Goal: Check status: Check status

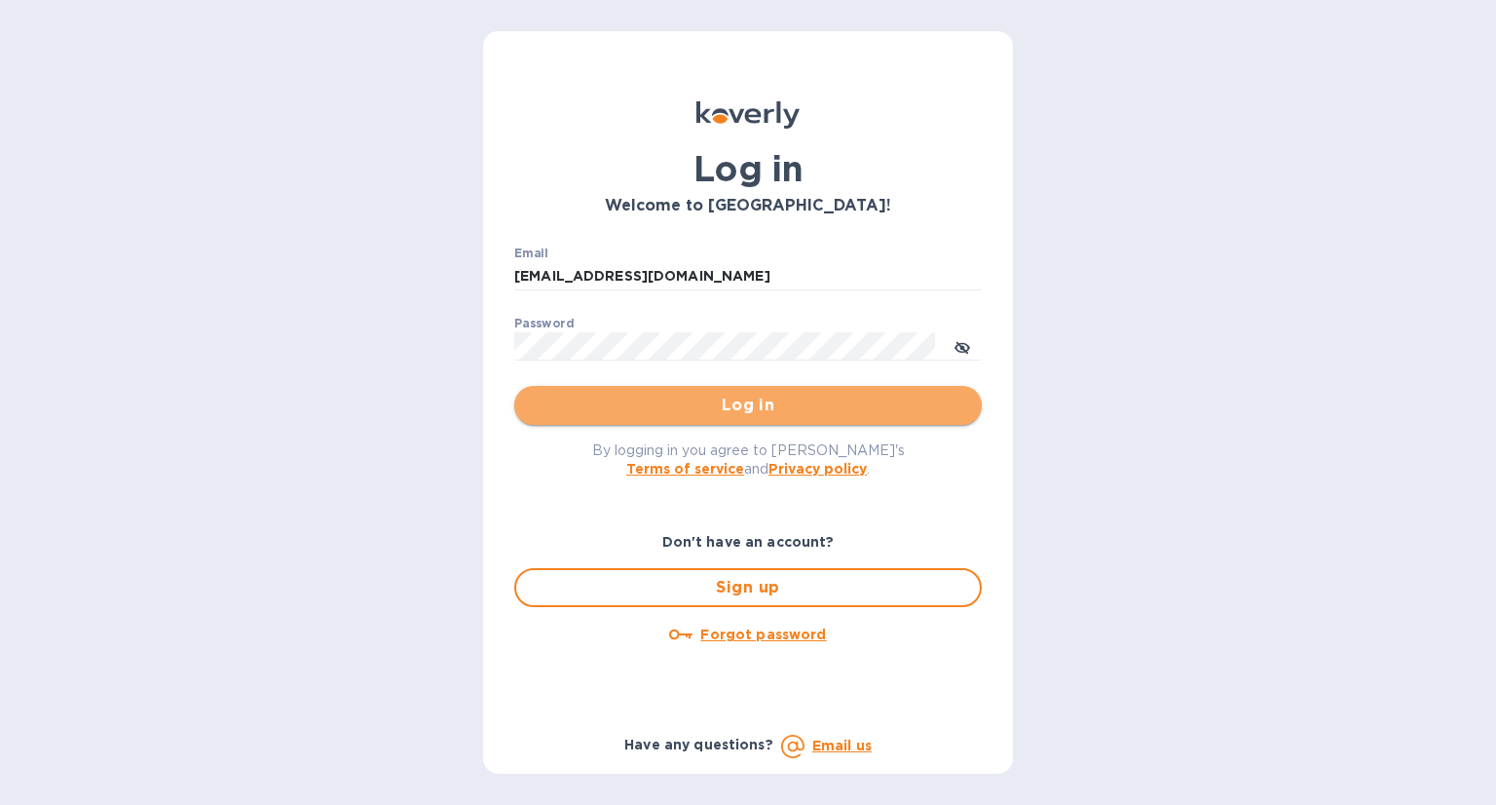
click at [771, 410] on span "Log in" at bounding box center [748, 404] width 436 height 23
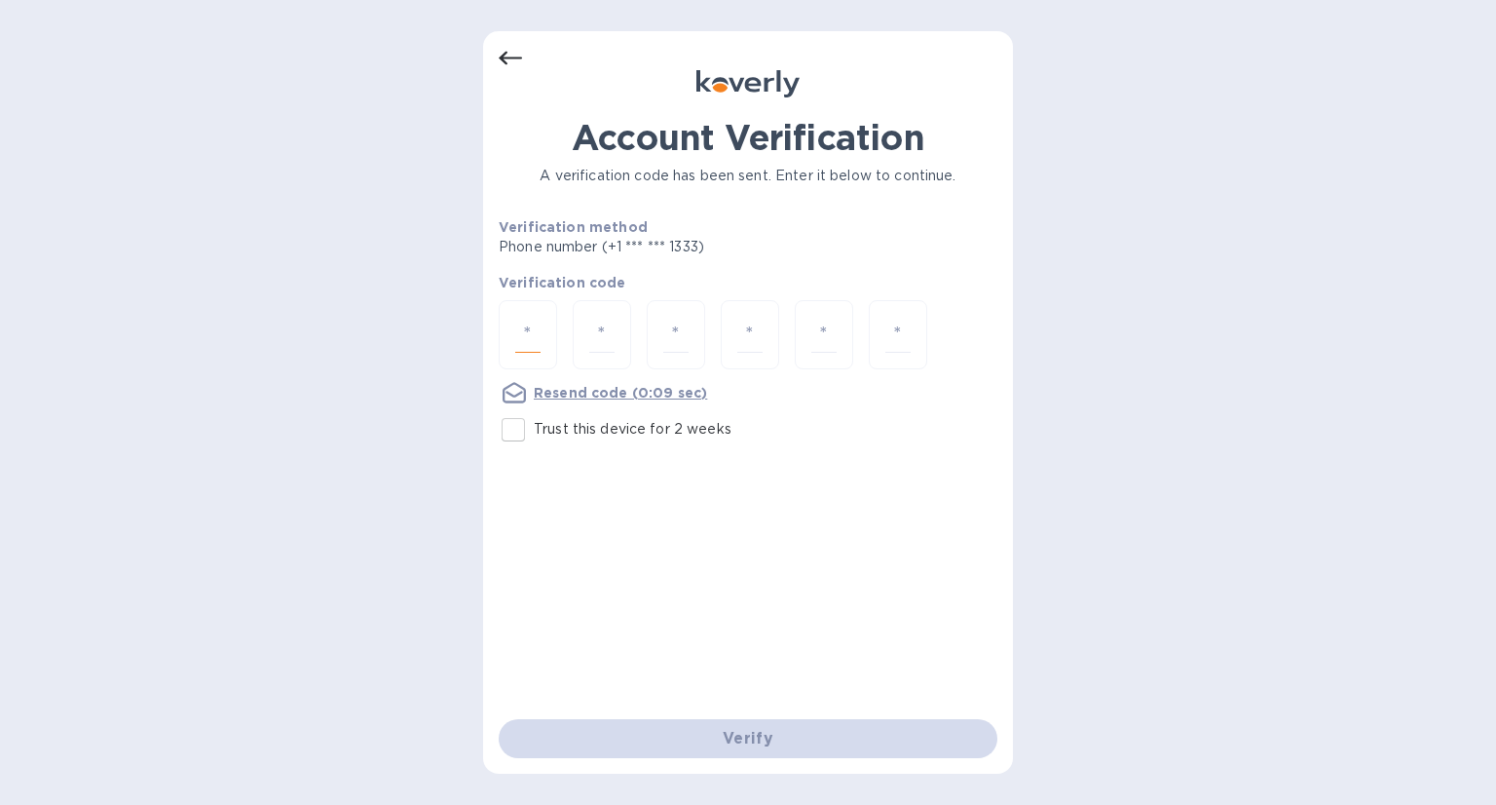
click at [534, 328] on input "number" at bounding box center [527, 335] width 25 height 36
type input "9"
type input "6"
type input "3"
type input "2"
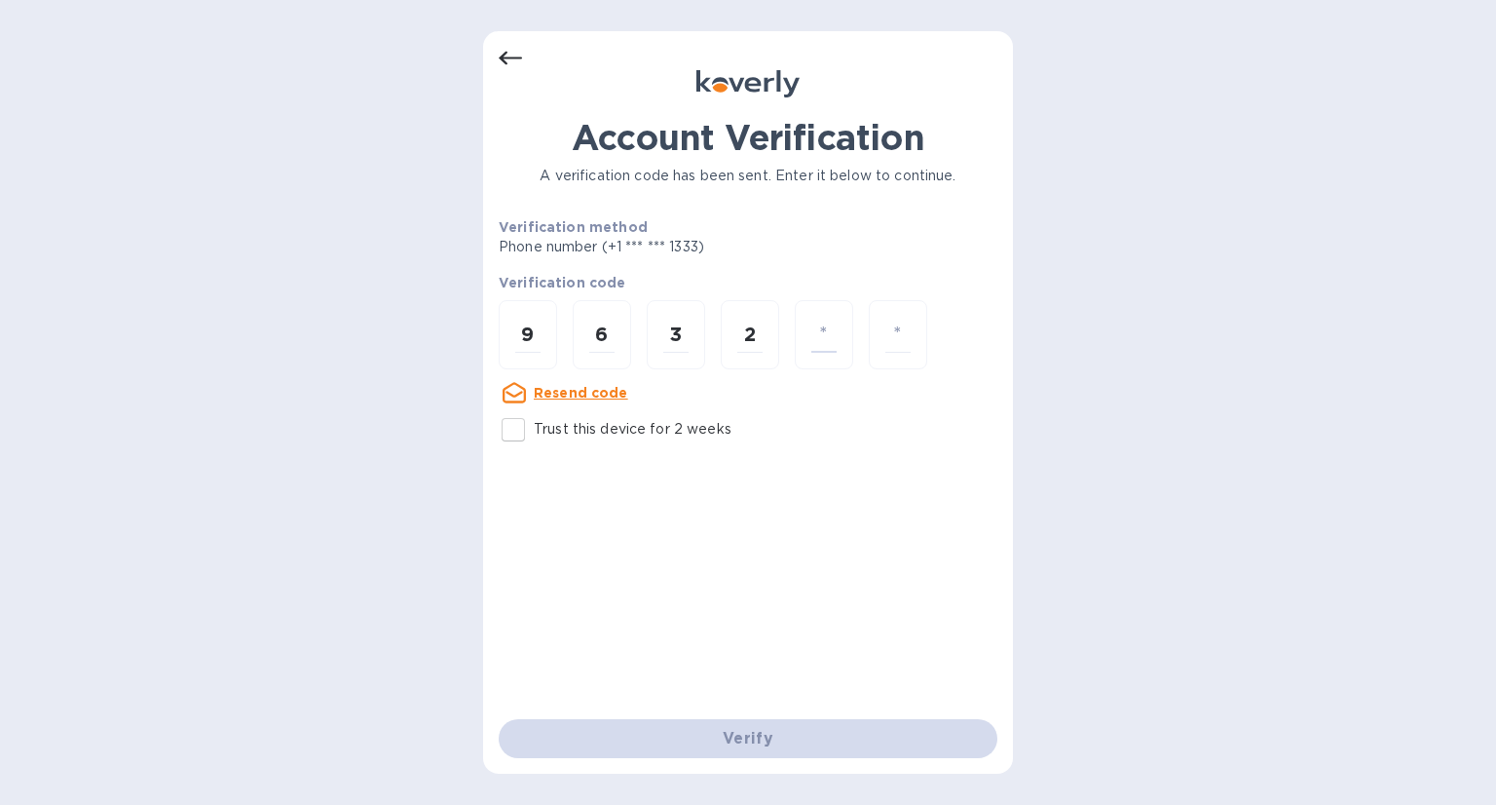
type input "8"
type input "0"
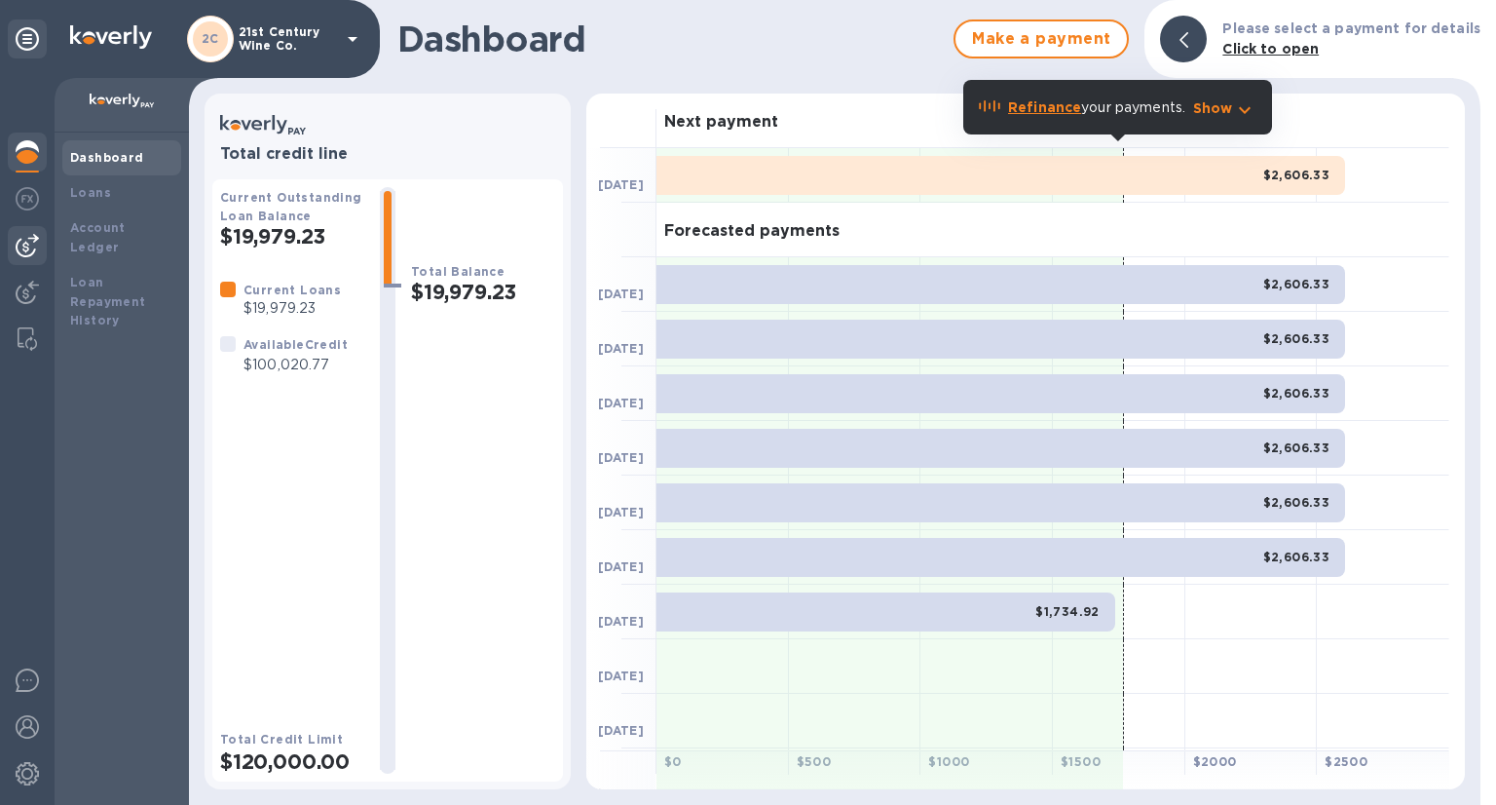
click at [35, 246] on img at bounding box center [27, 245] width 23 height 23
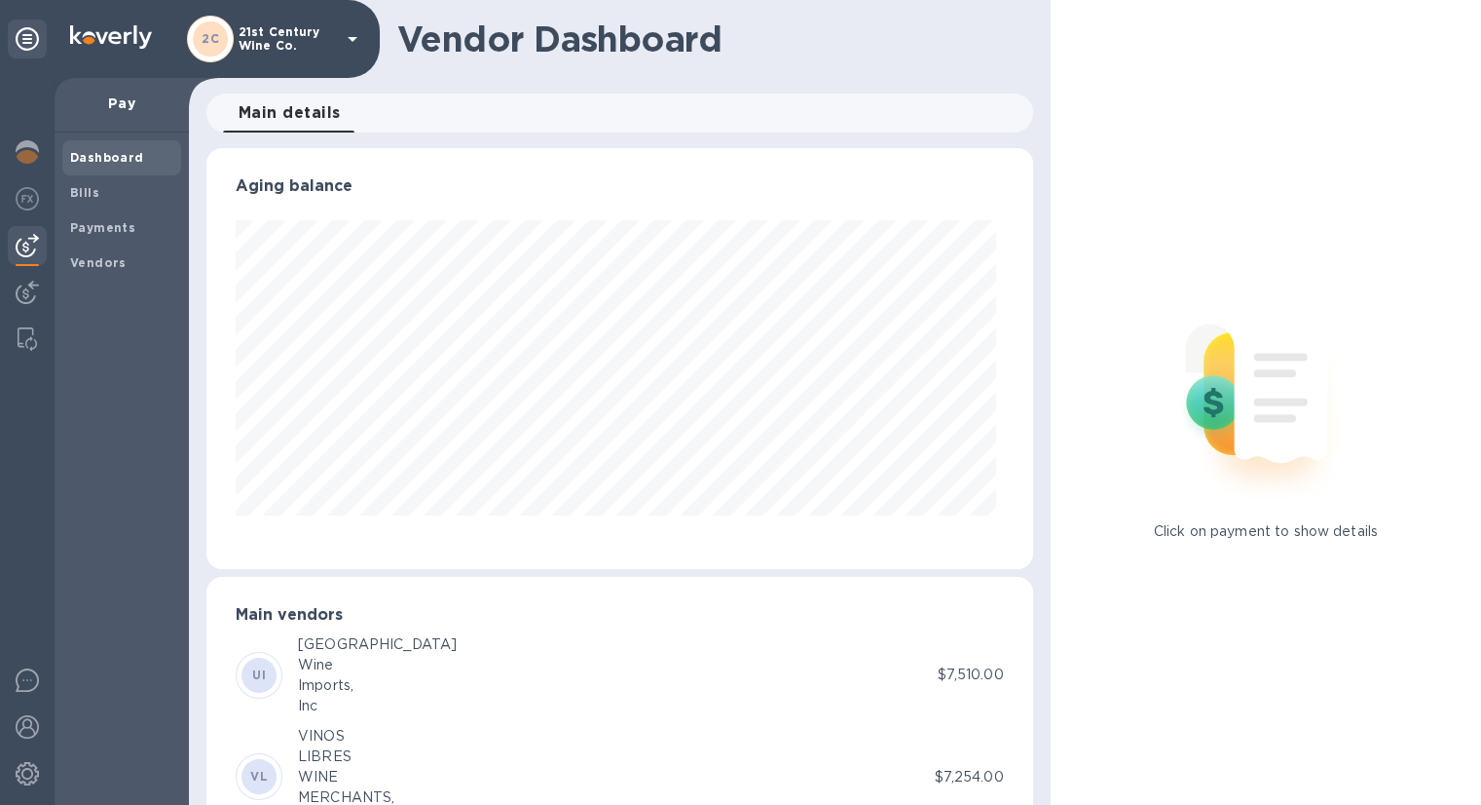
scroll to position [421, 818]
click at [101, 229] on b "Payments" at bounding box center [102, 227] width 65 height 15
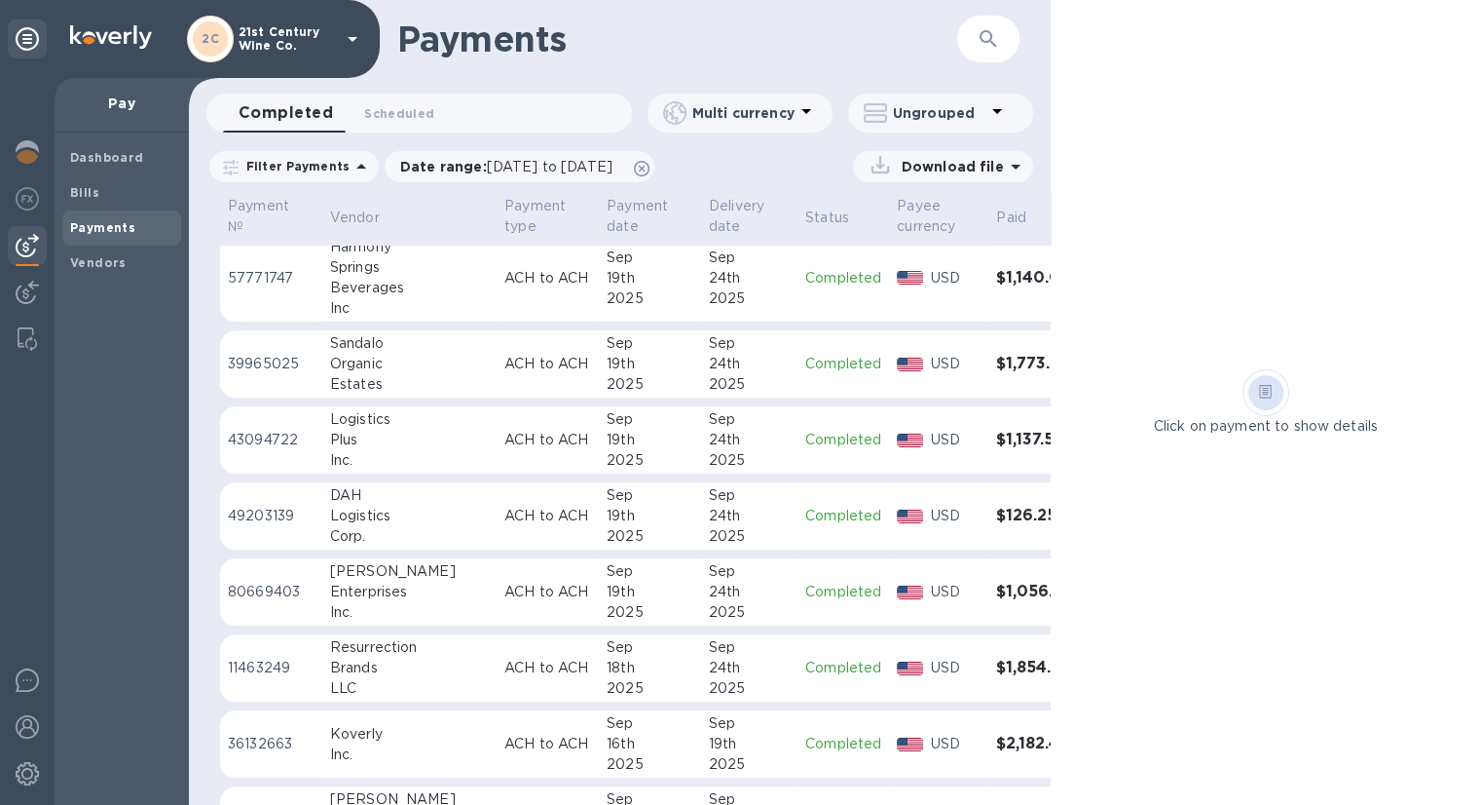
scroll to position [390, 0]
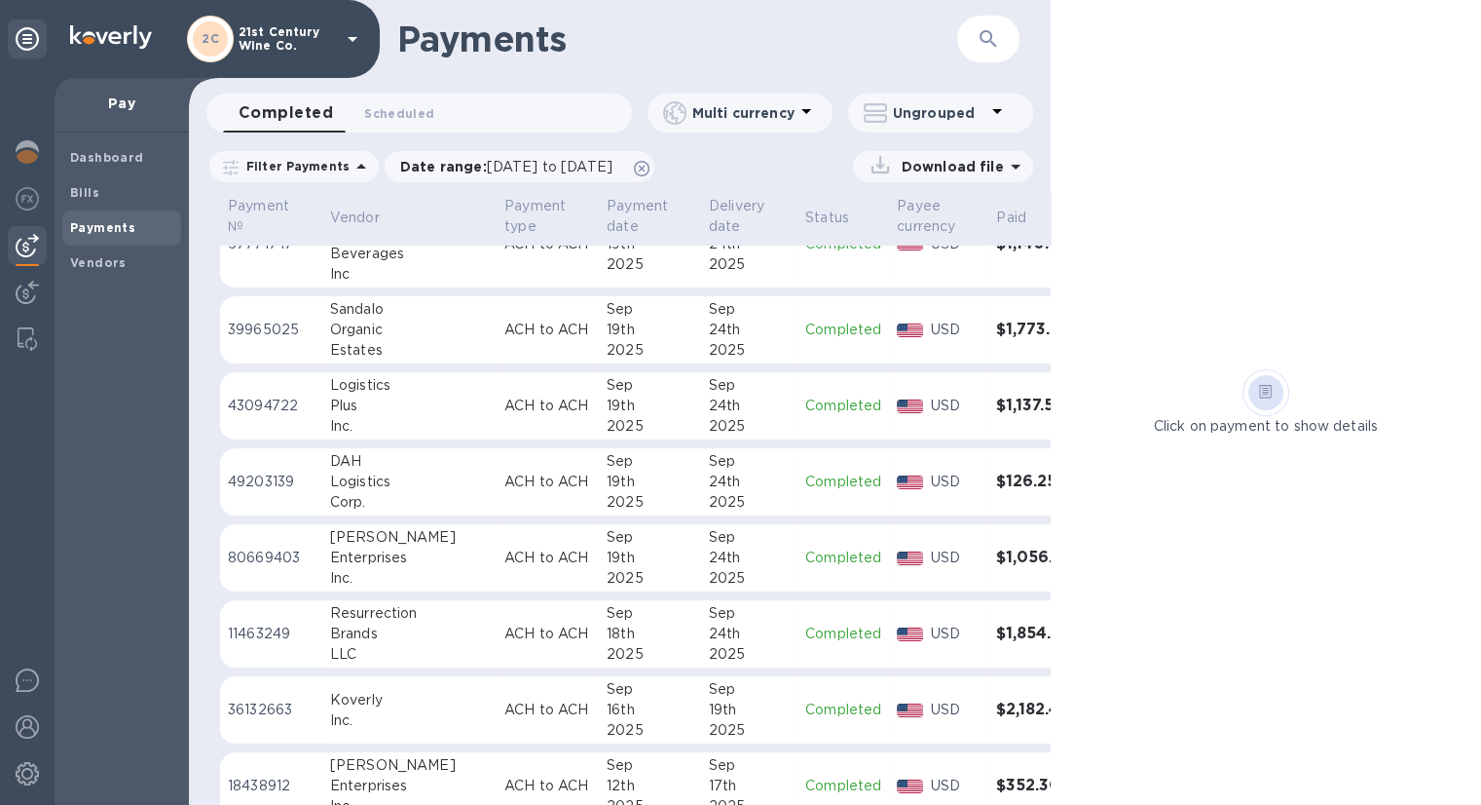
click at [996, 560] on h3 "$1,056.90" at bounding box center [1036, 557] width 81 height 19
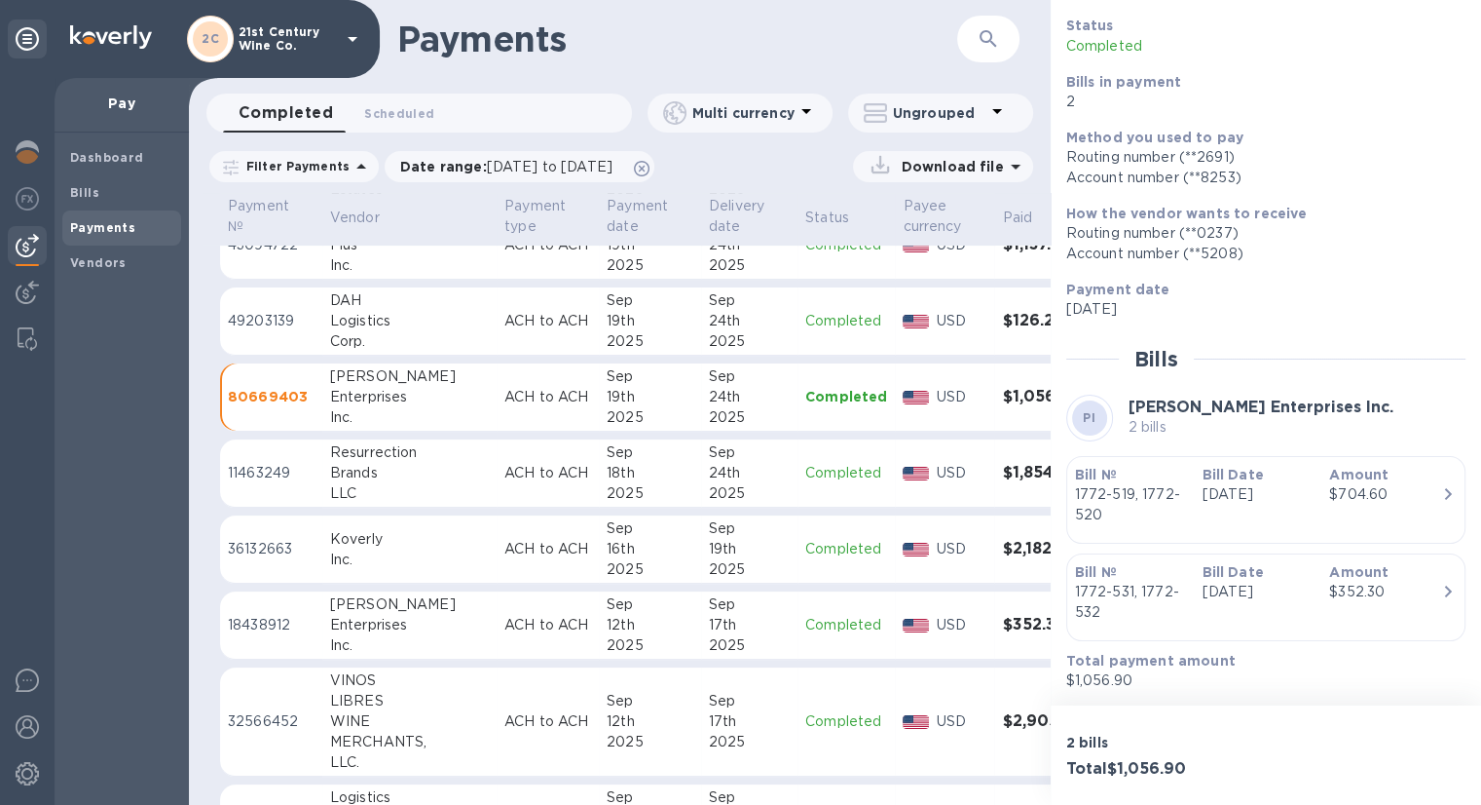
scroll to position [584, 0]
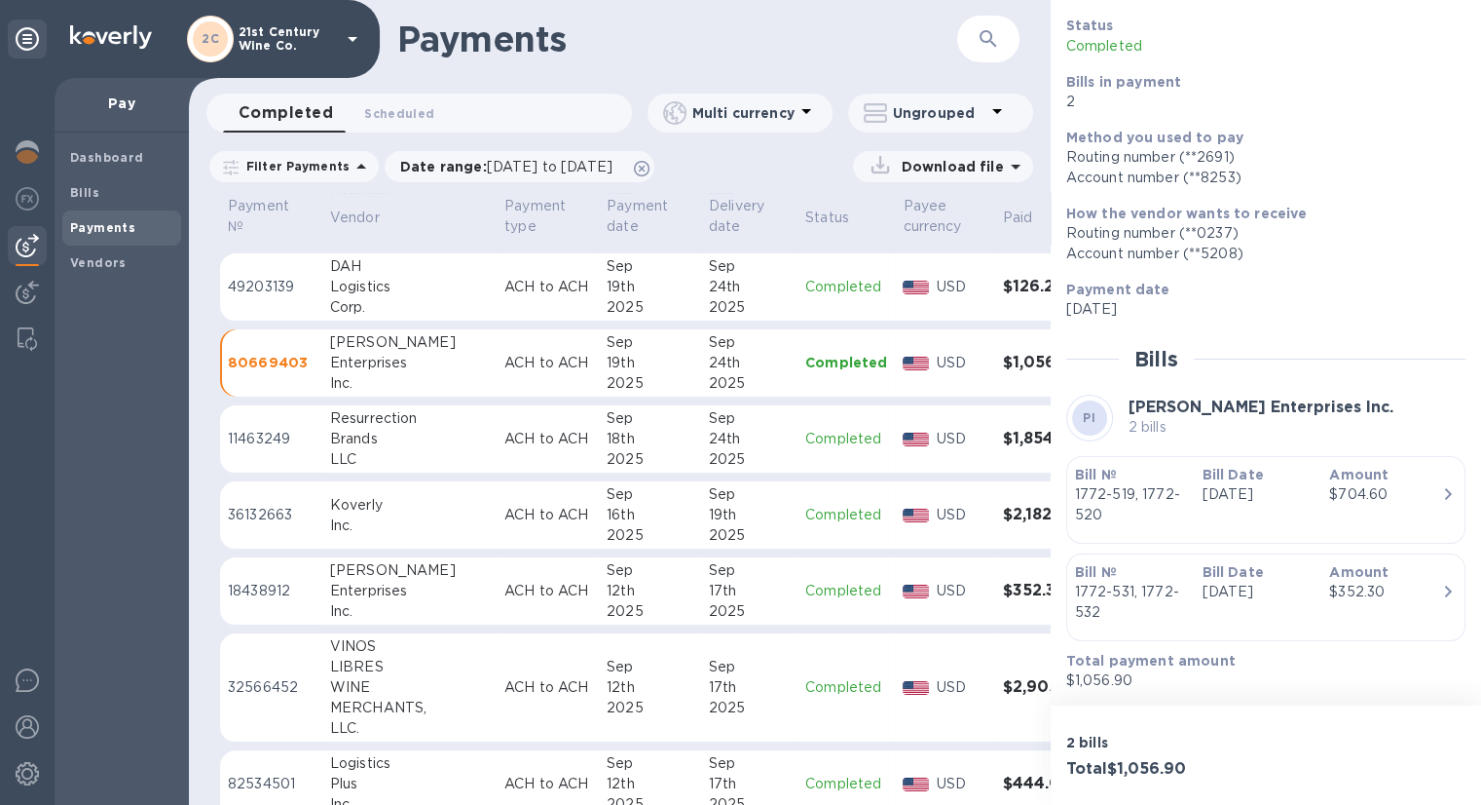
click at [607, 594] on div "12th" at bounding box center [650, 590] width 87 height 20
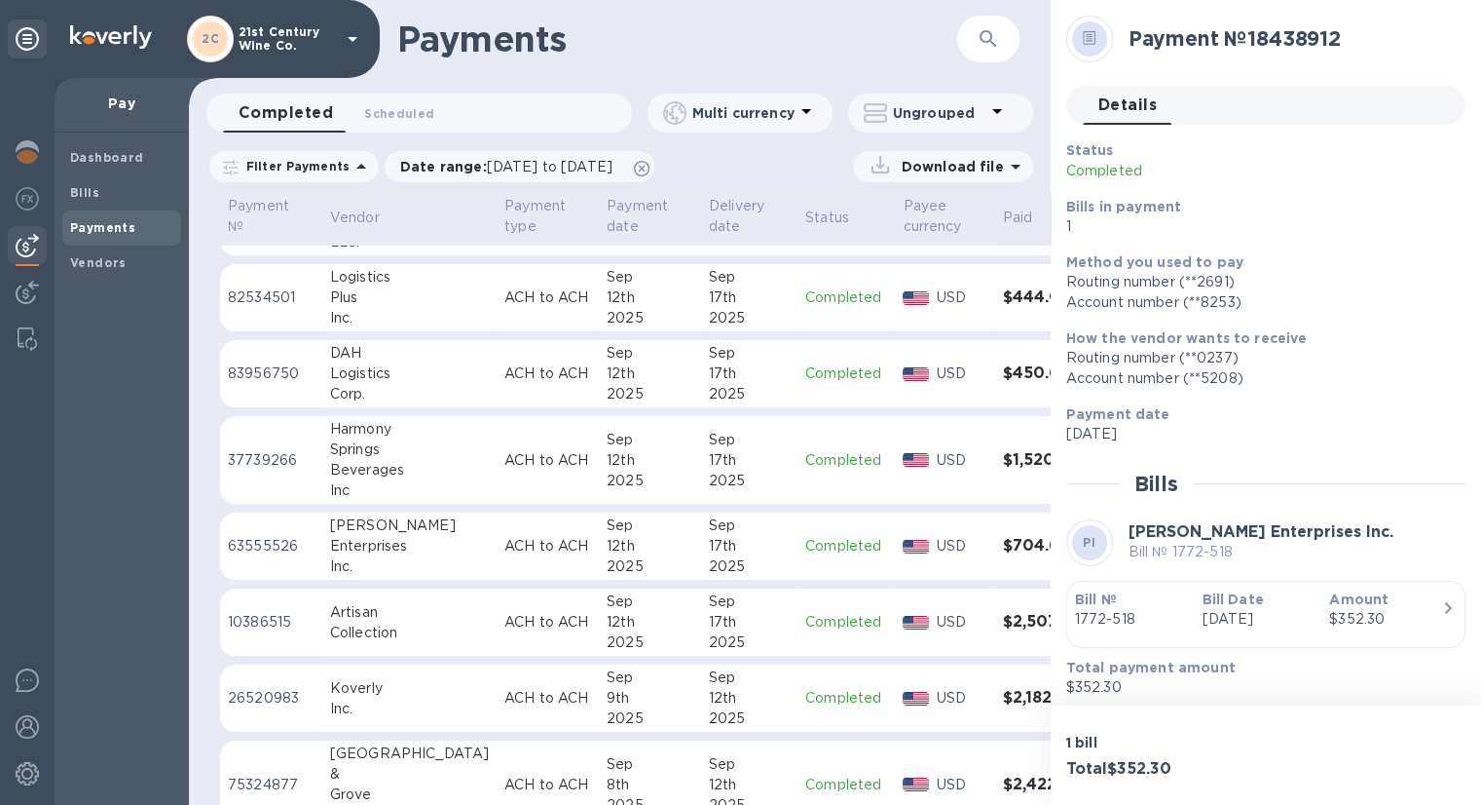
scroll to position [1071, 0]
click at [709, 536] on div "17th" at bounding box center [749, 545] width 81 height 20
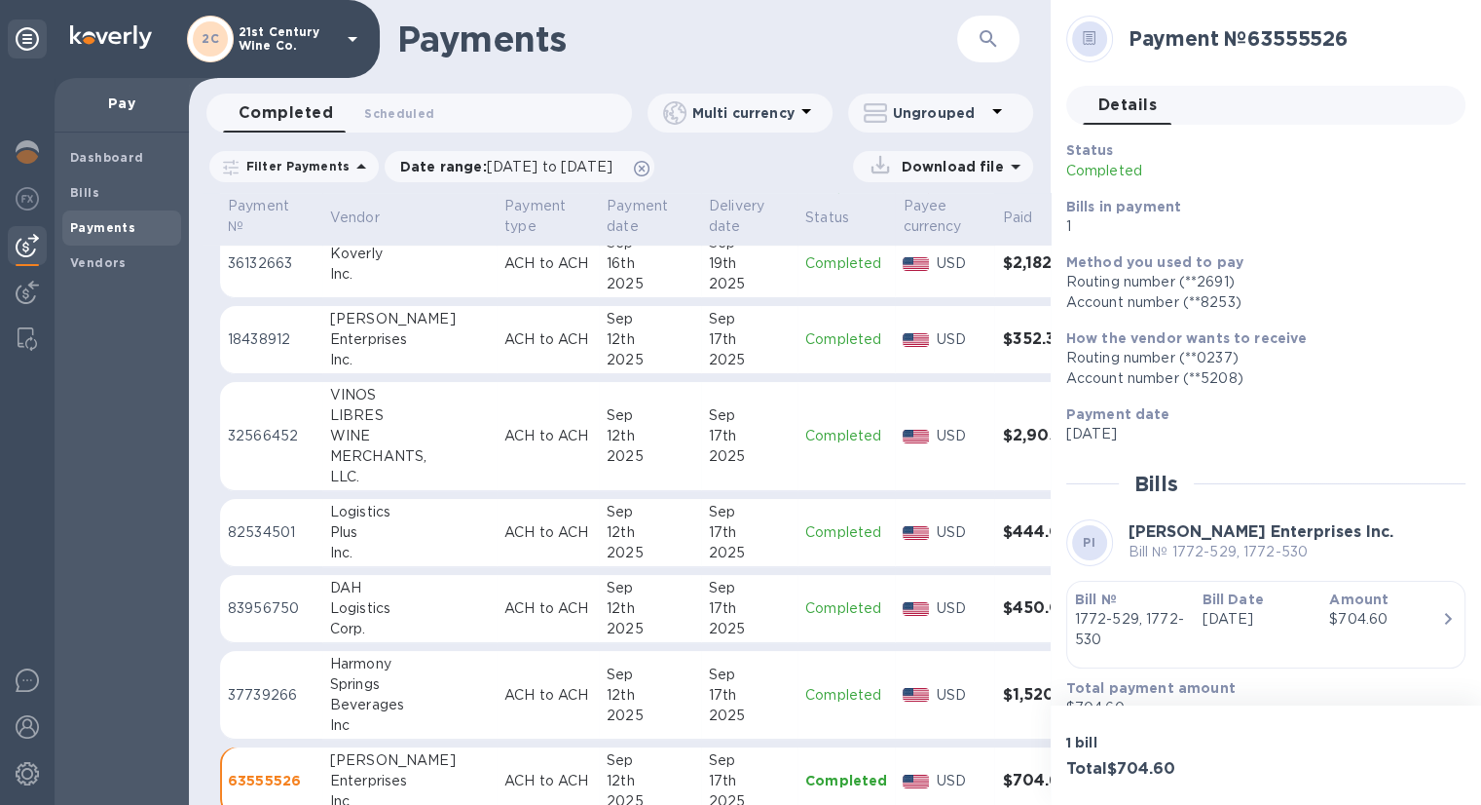
scroll to position [779, 0]
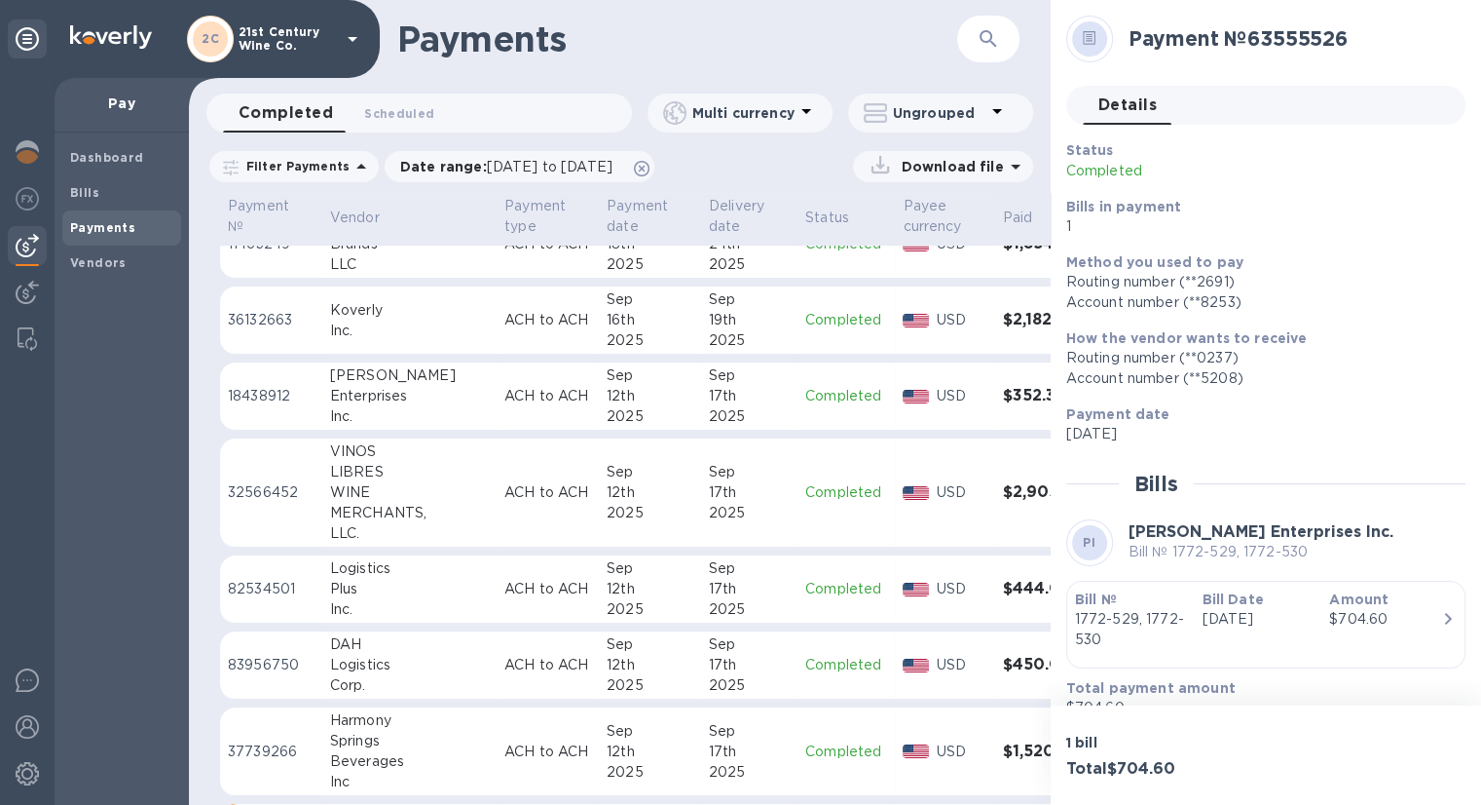
click at [805, 393] on p "Completed" at bounding box center [846, 396] width 82 height 20
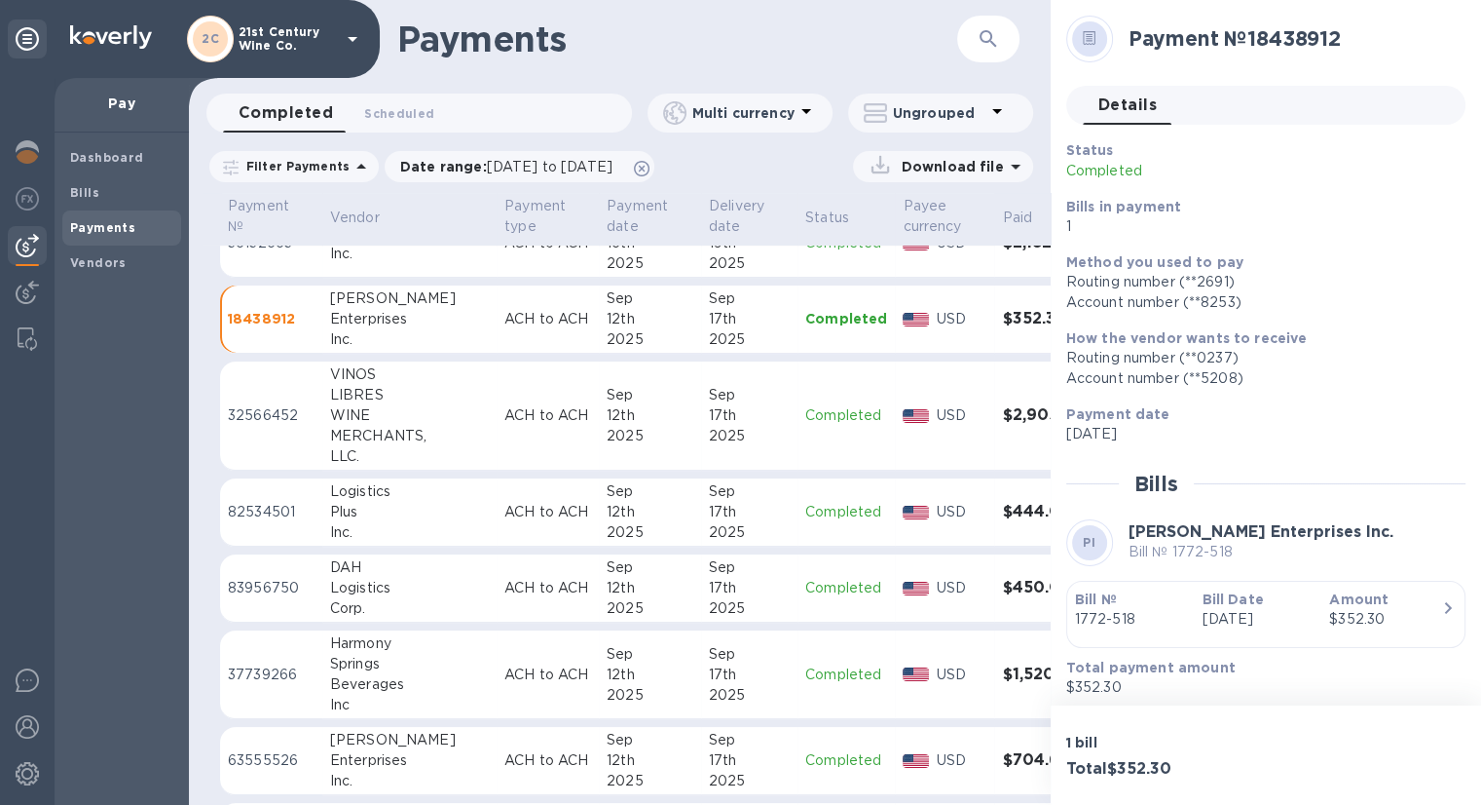
scroll to position [877, 0]
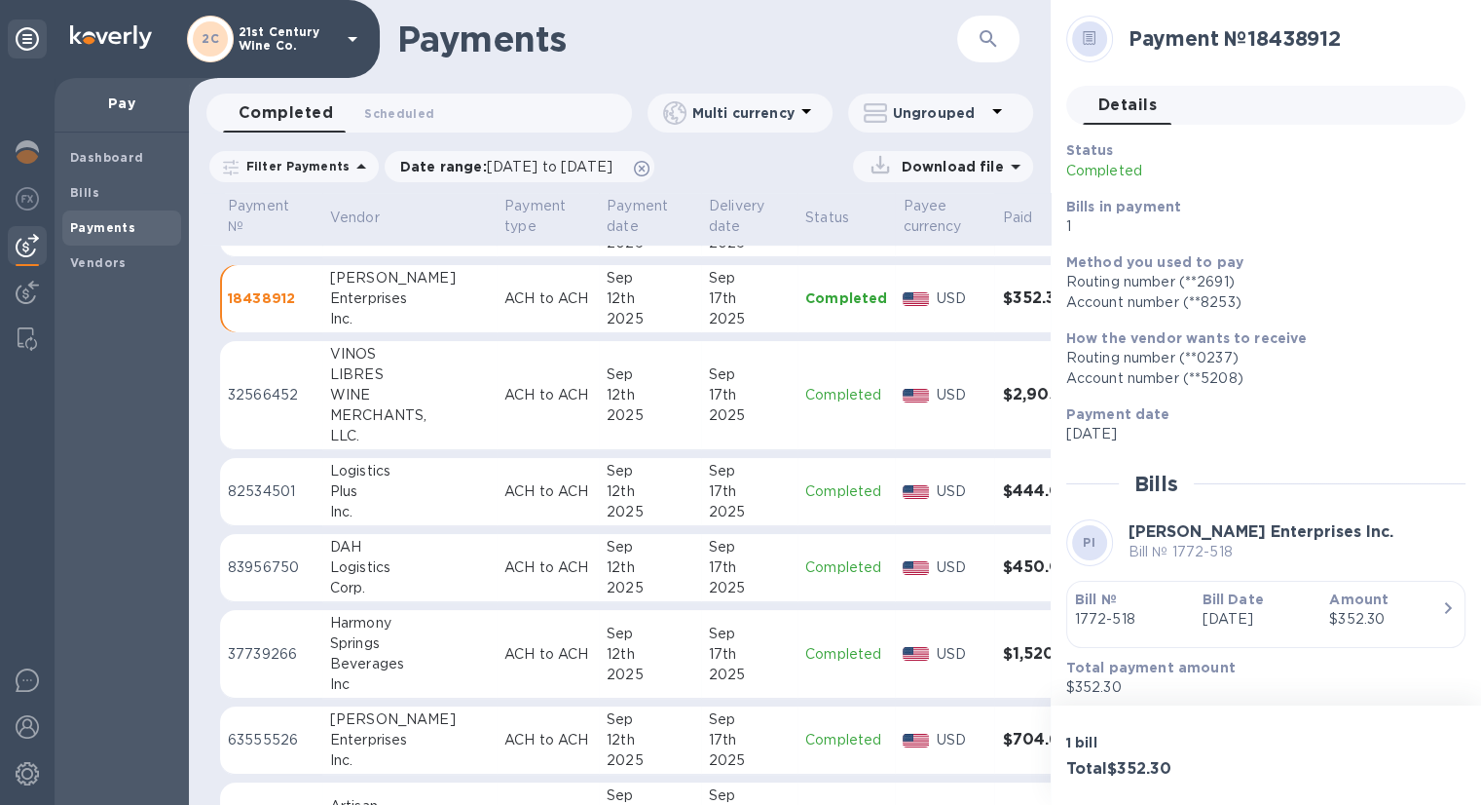
click at [805, 645] on p "Completed" at bounding box center [846, 654] width 82 height 20
click at [798, 726] on td "Completed" at bounding box center [846, 740] width 97 height 68
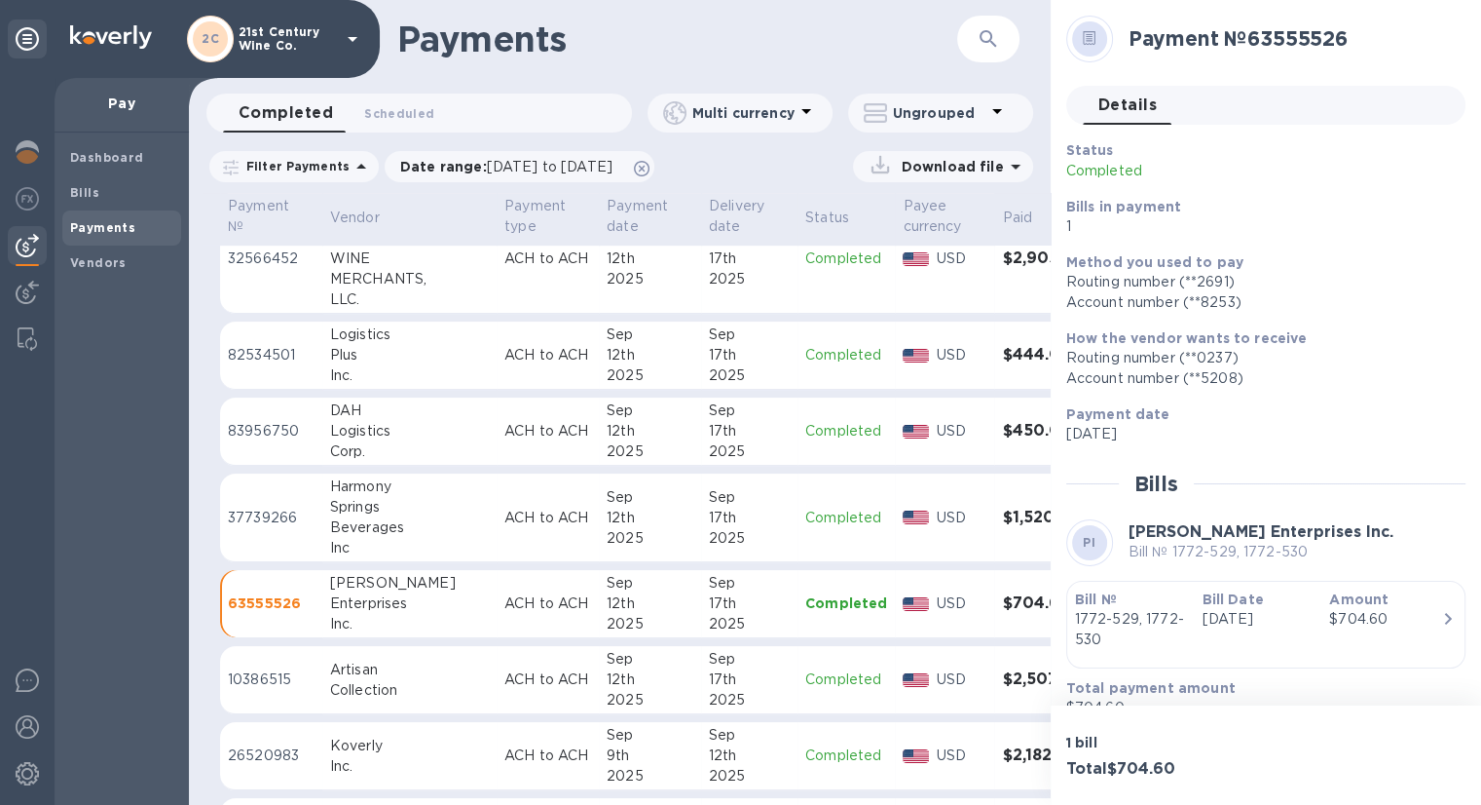
scroll to position [1071, 0]
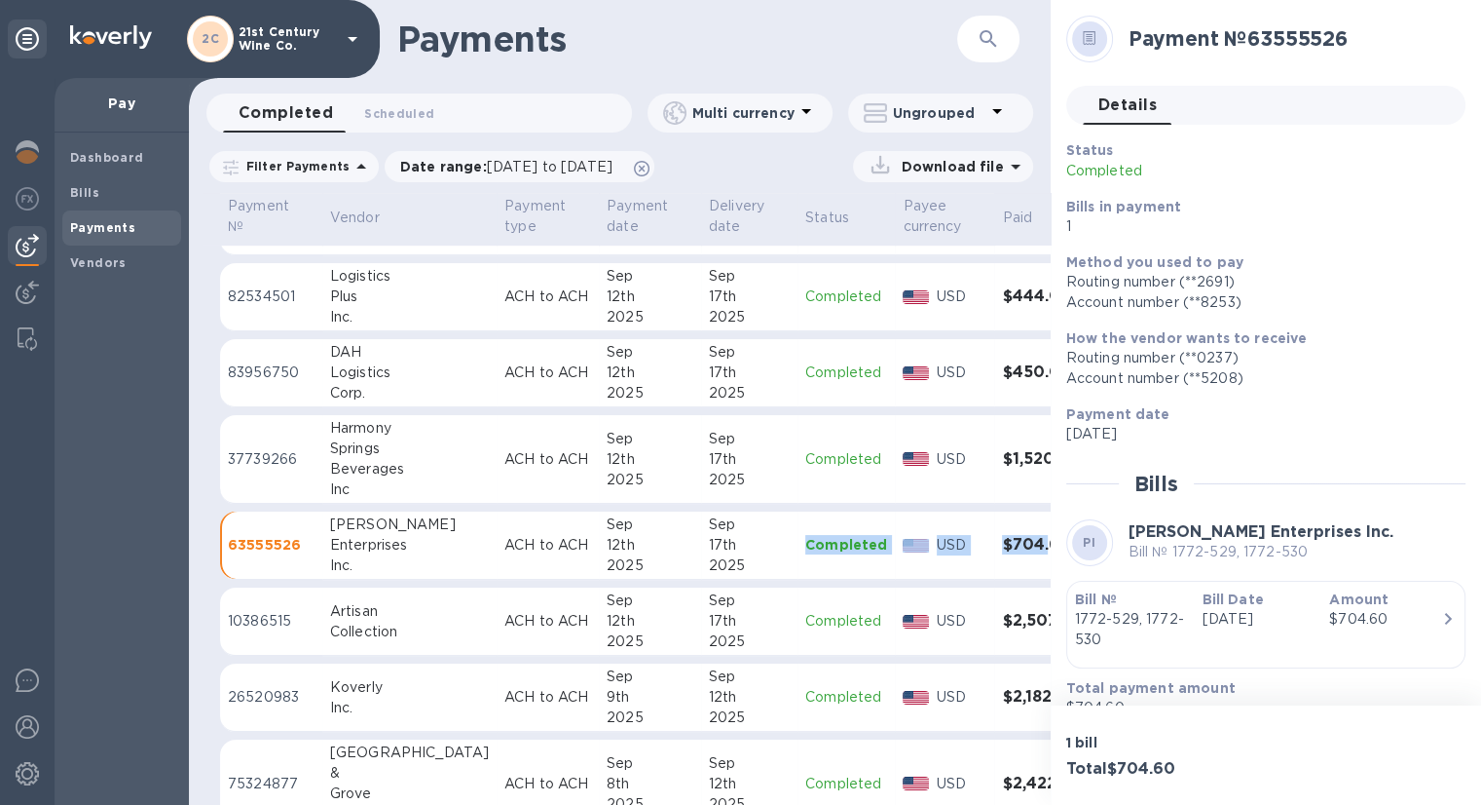
drag, startPoint x: 982, startPoint y: 566, endPoint x: 723, endPoint y: 565, distance: 259.1
click at [723, 565] on tr "63555526 Poulin Enterprises Inc. ACH to ACH Sep 12th 2025 Sep 17th 2025 Complet…" at bounding box center [671, 545] width 902 height 68
click at [1387, 370] on div "Account number (**5208)" at bounding box center [1259, 378] width 384 height 20
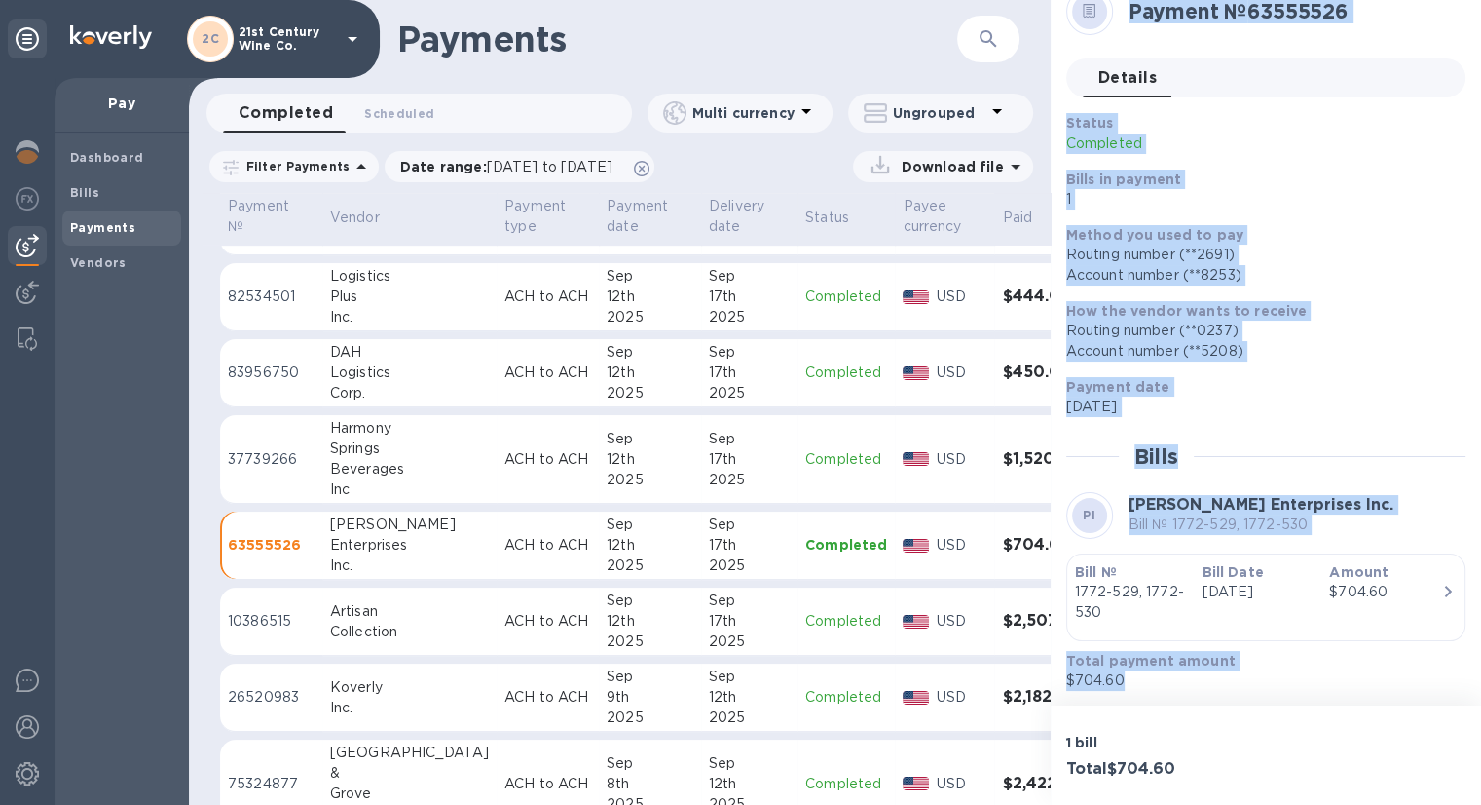
scroll to position [0, 0]
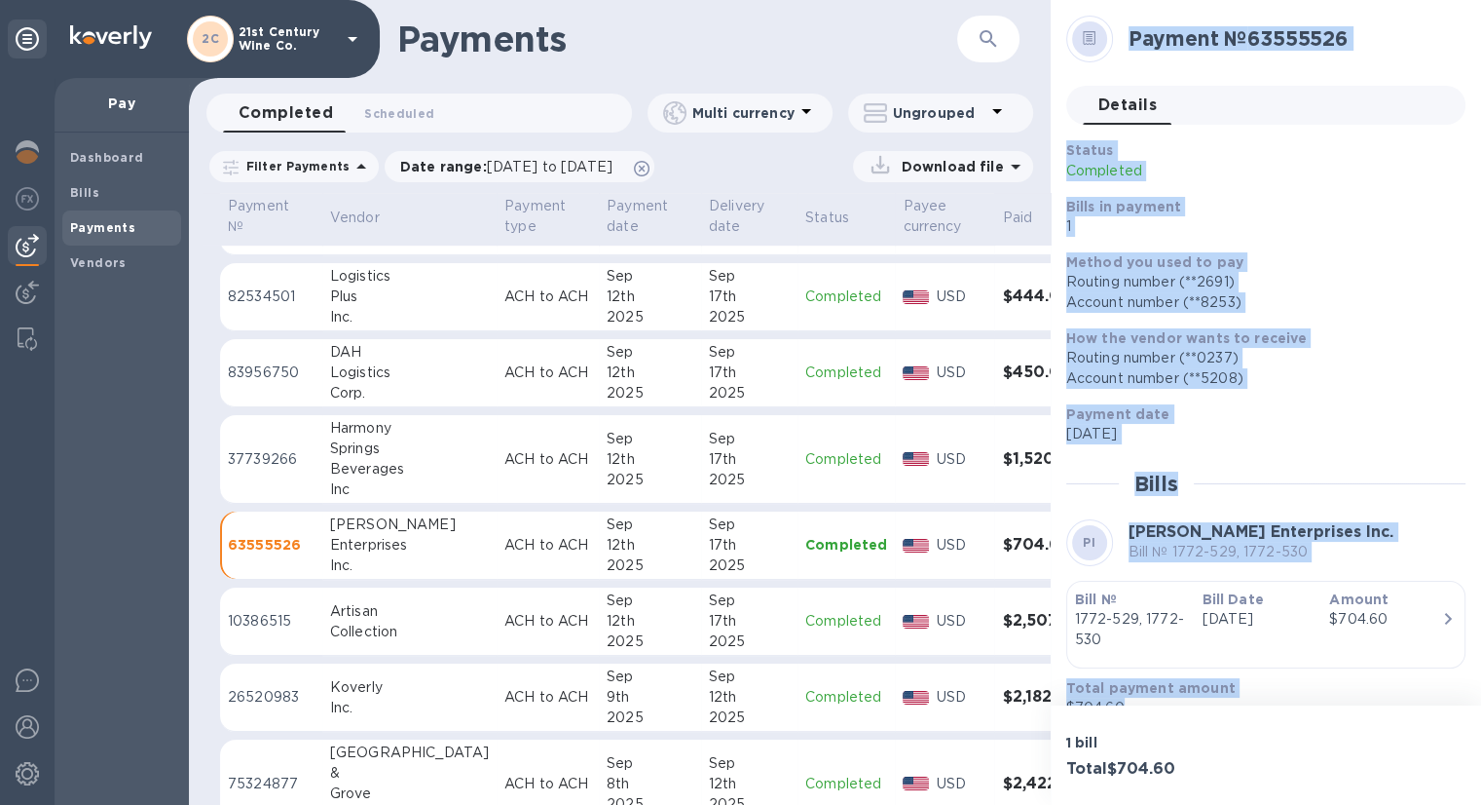
drag, startPoint x: 1204, startPoint y: 687, endPoint x: 1076, endPoint y: 3, distance: 695.5
click at [1076, 3] on div "Payment № 63555526 Details 0 Status Completed Bills in payment 1 Method you use…" at bounding box center [1266, 352] width 430 height 705
copy div "Payment № 63555526 Details 0 Status Completed Bills in payment 1 Method you use…"
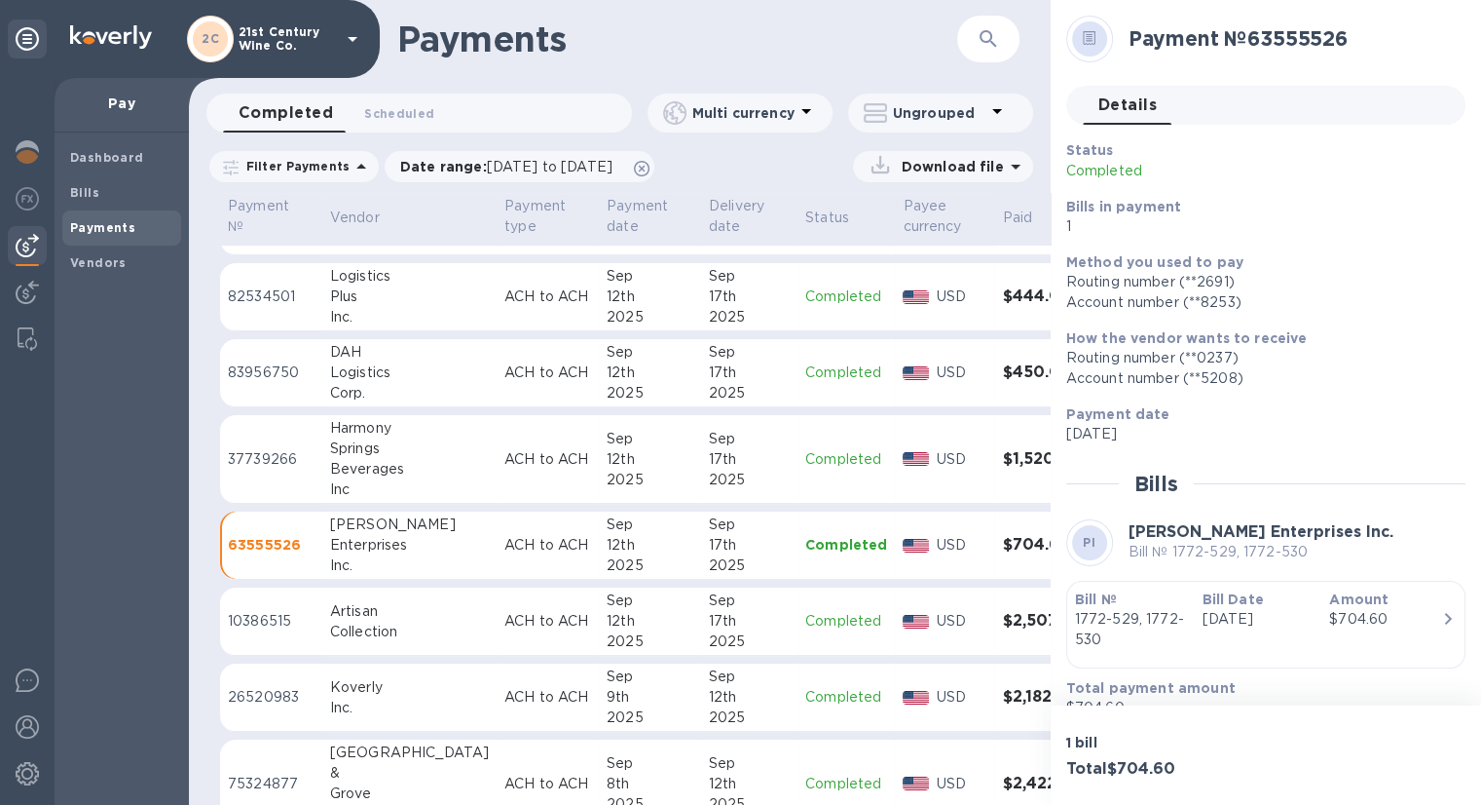
click at [1315, 752] on div "1 bill Total $704.60" at bounding box center [1266, 754] width 430 height 99
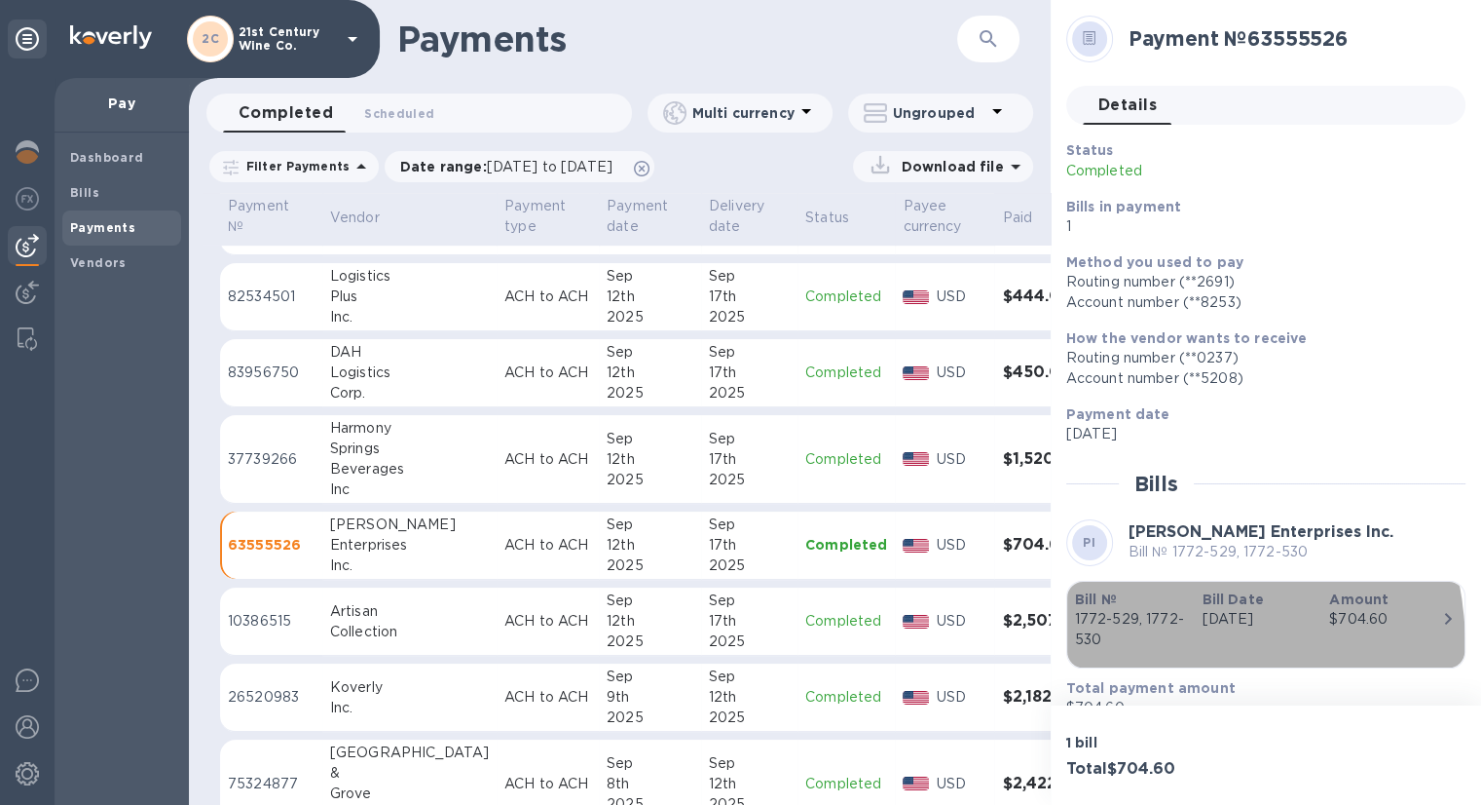
drag, startPoint x: 1111, startPoint y: 650, endPoint x: 1099, endPoint y: 581, distance: 69.3
click at [1099, 589] on div "Bill № 1772-529, 1772-530 Bill Date Sep 12th 2025 Amount $704.60" at bounding box center [1266, 624] width 382 height 70
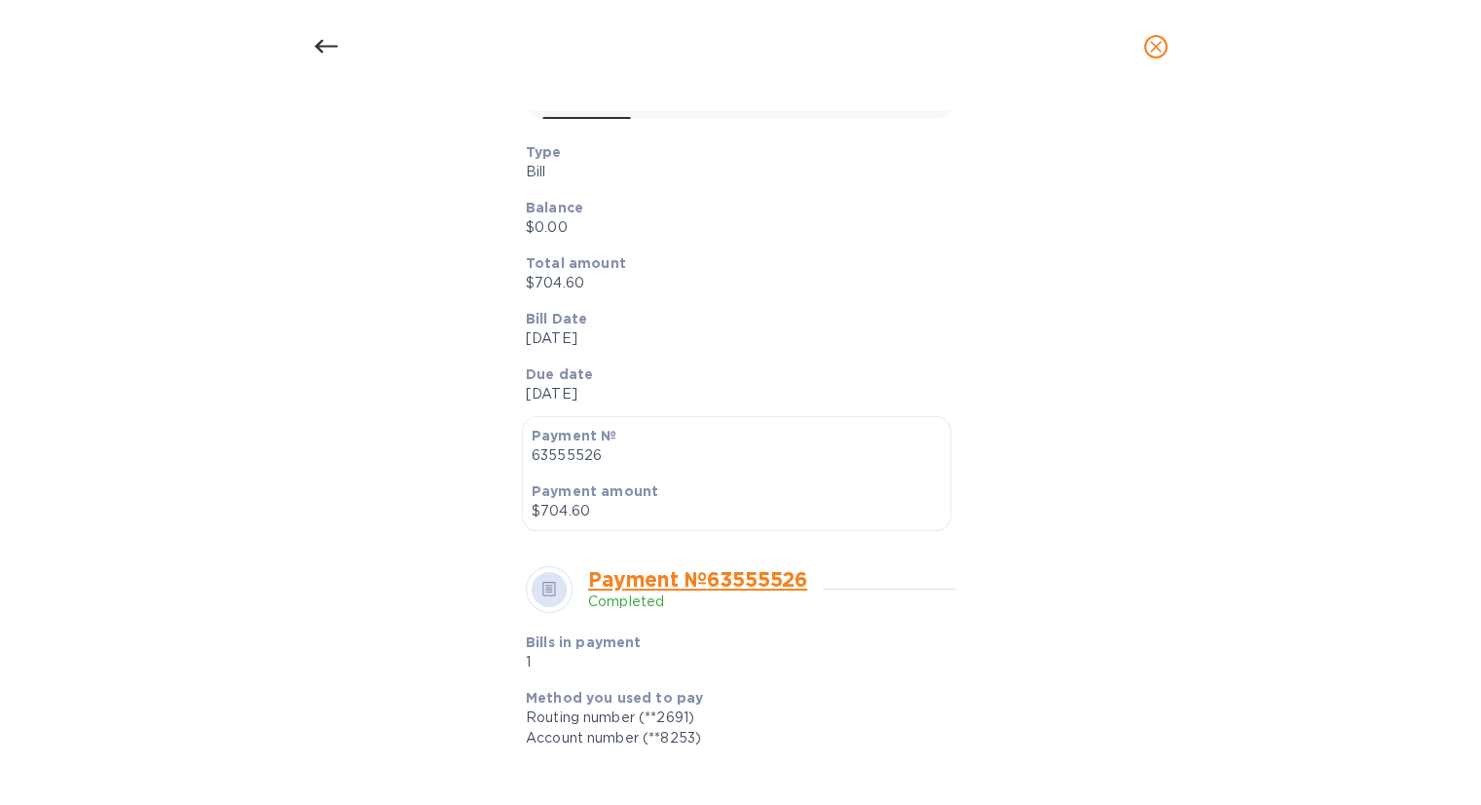
scroll to position [61, 0]
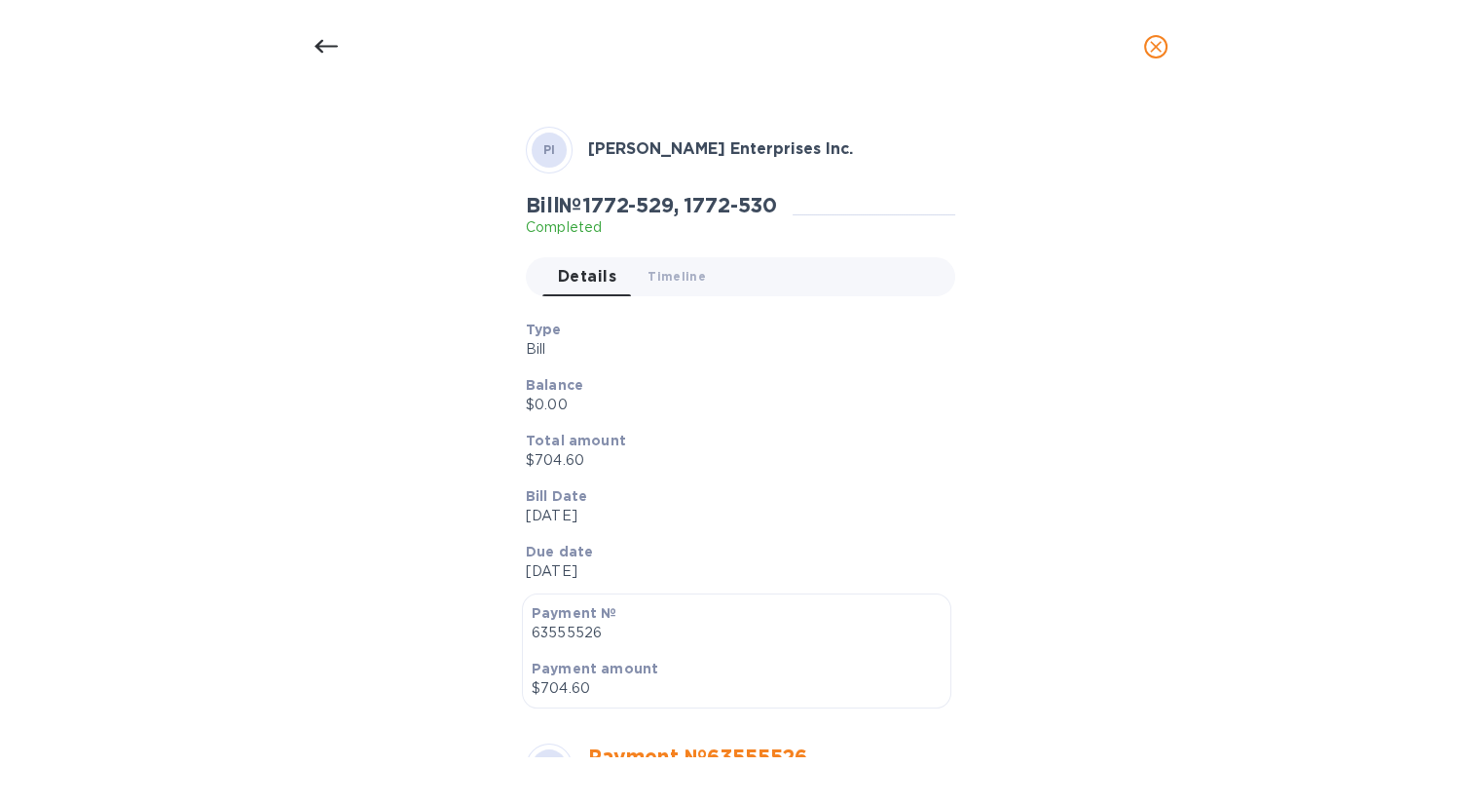
click at [313, 43] on div at bounding box center [326, 46] width 47 height 47
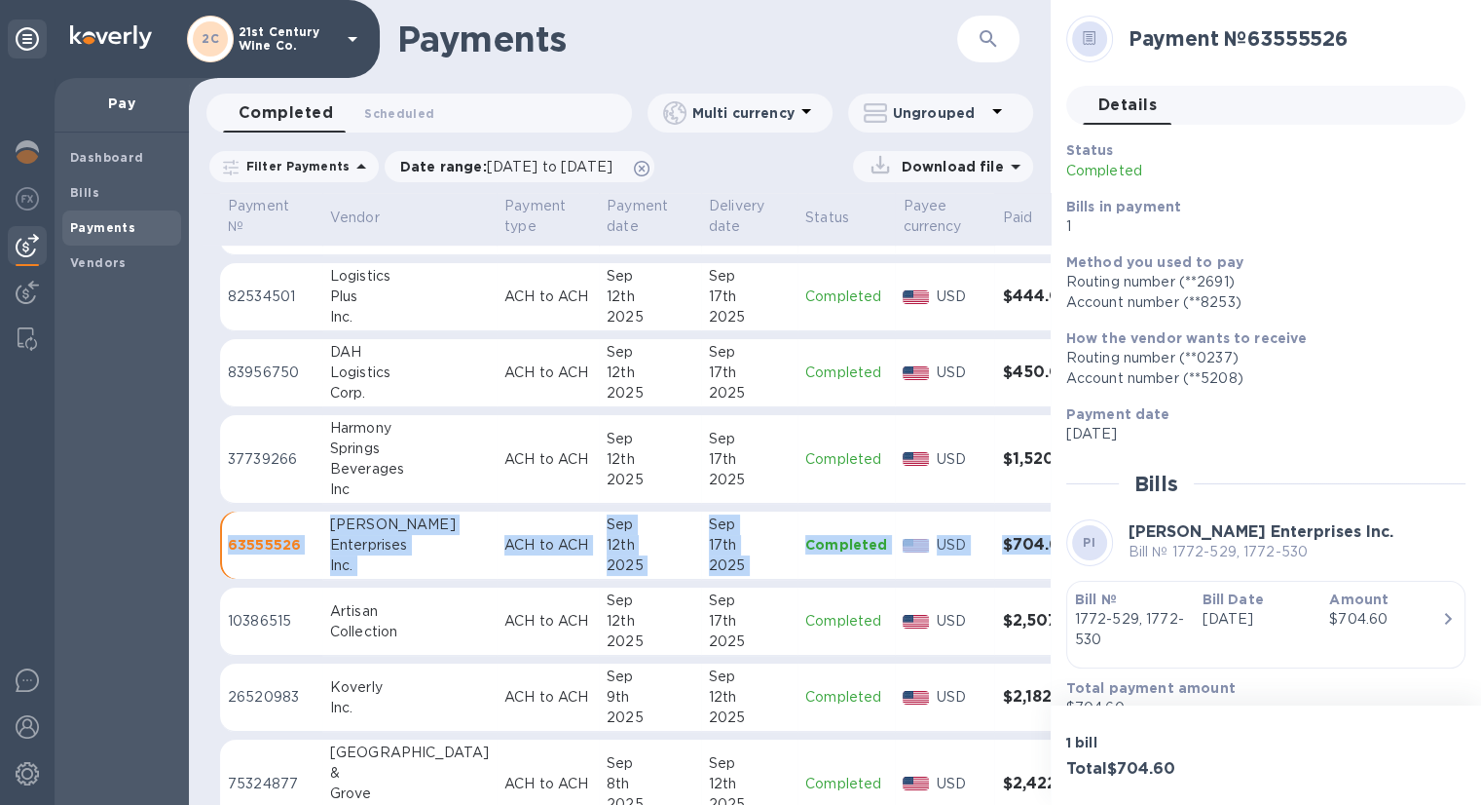
drag, startPoint x: 1015, startPoint y: 562, endPoint x: 222, endPoint y: 528, distance: 793.6
click at [222, 528] on tr "63555526 Poulin Enterprises Inc. ACH to ACH Sep 12th 2025 Sep 17th 2025 Complet…" at bounding box center [671, 545] width 902 height 68
copy tr "63555526 Poulin Enterprises Inc. ACH to ACH Sep 12th 2025 Sep 17th 2025 Complet…"
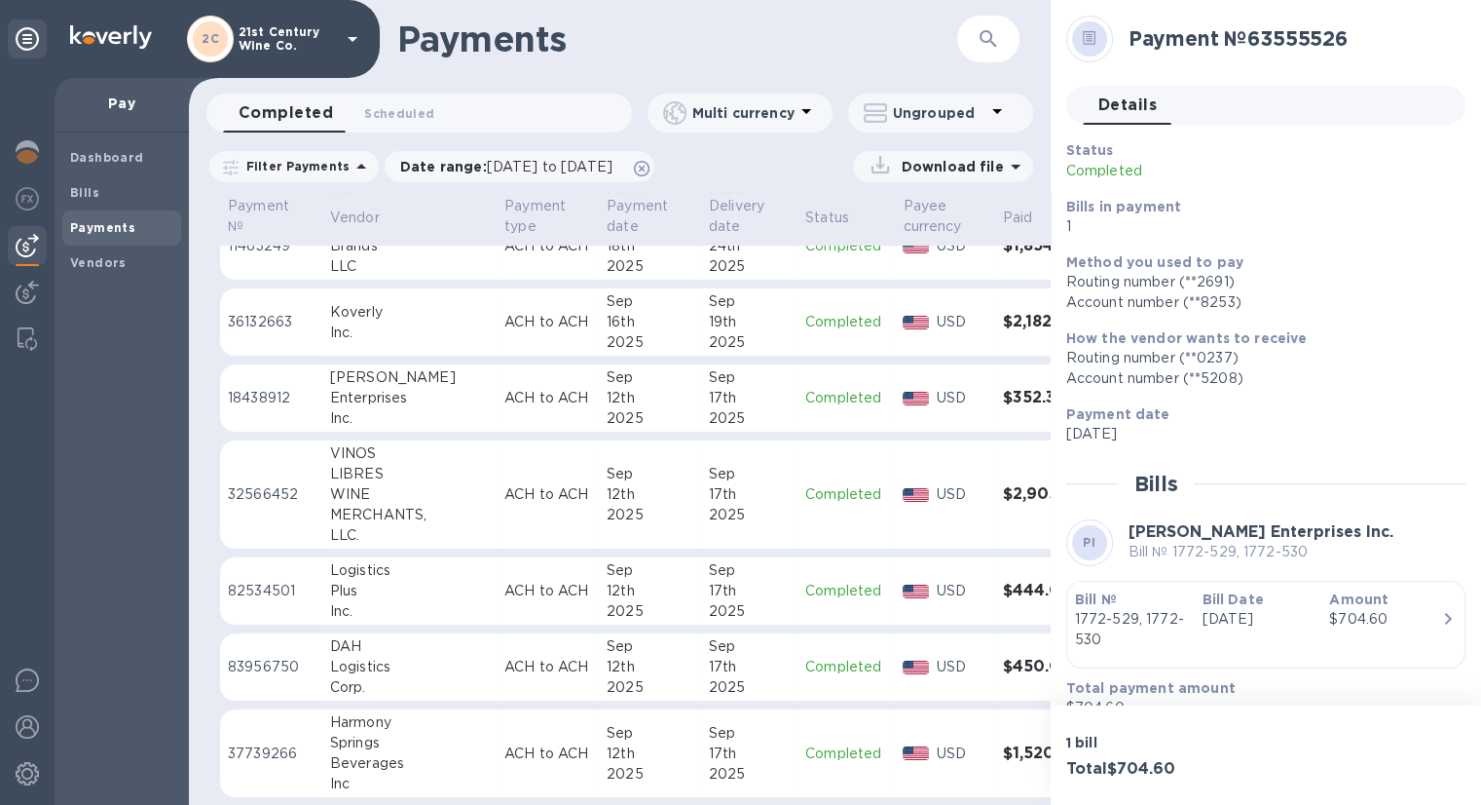
scroll to position [682, 0]
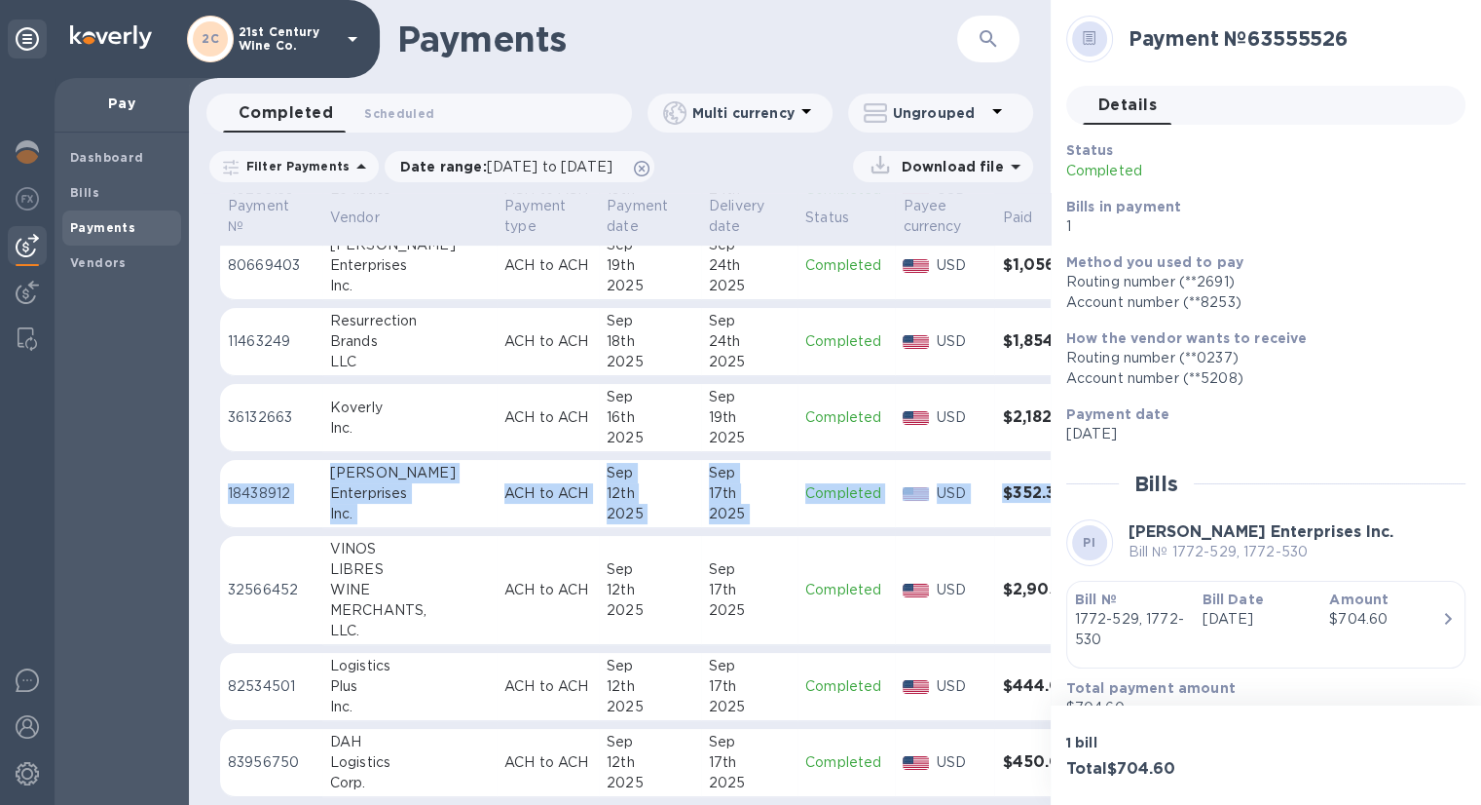
drag, startPoint x: 1001, startPoint y: 496, endPoint x: 226, endPoint y: 487, distance: 775.3
click at [226, 487] on tr "18438912 Poulin Enterprises Inc. ACH to ACH Sep 12th 2025 Sep 17th 2025 Complet…" at bounding box center [671, 494] width 902 height 68
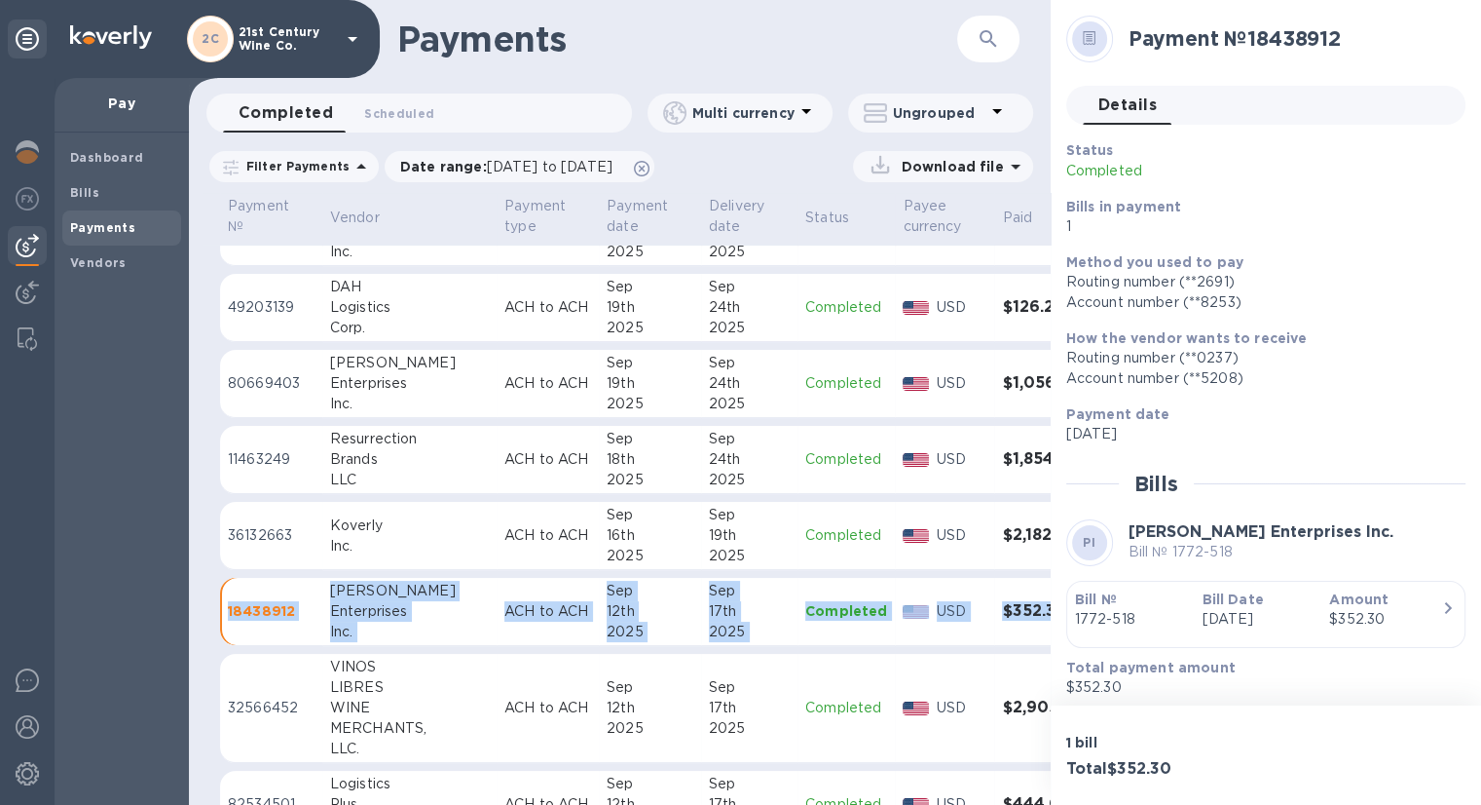
scroll to position [487, 0]
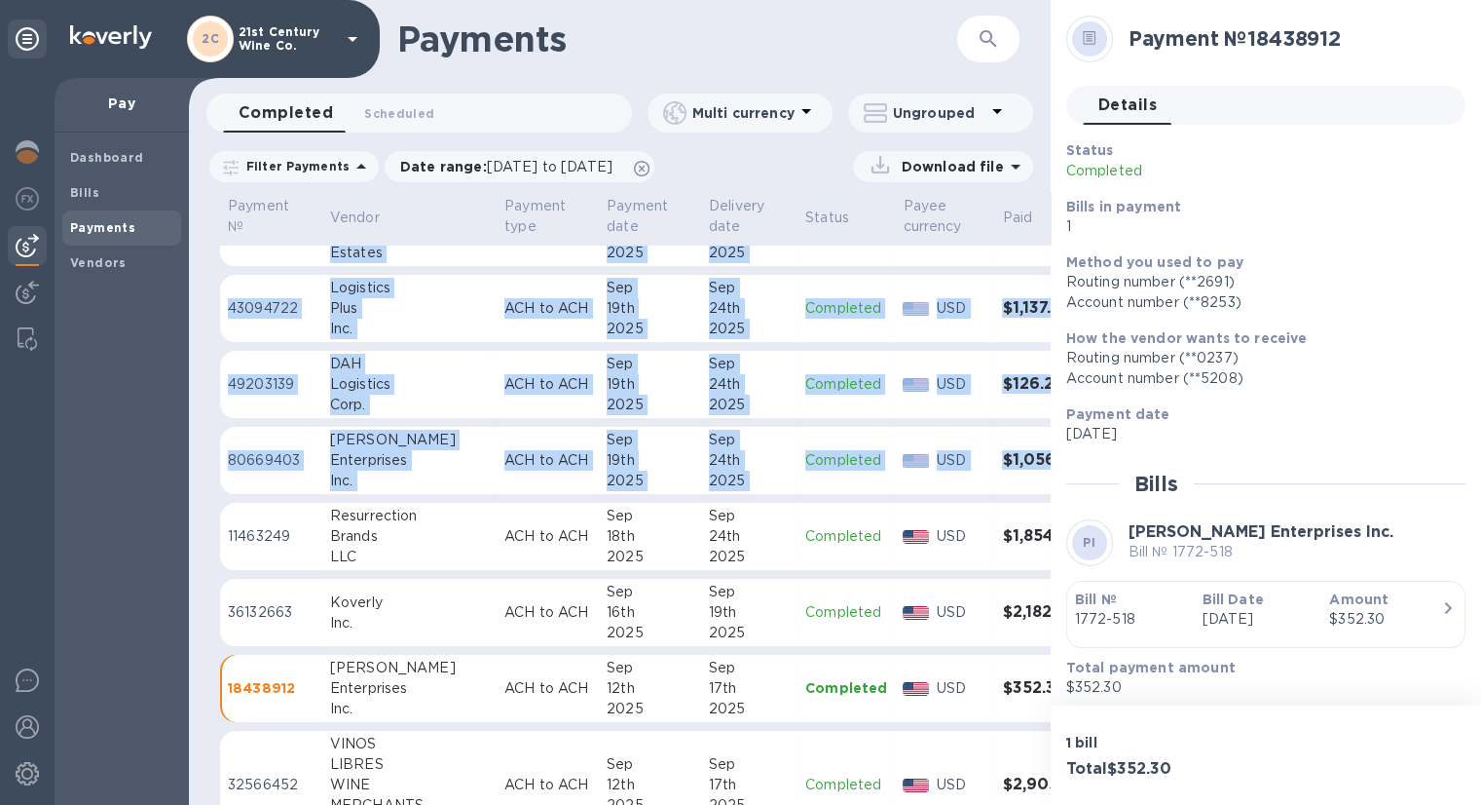
drag, startPoint x: 1023, startPoint y: 470, endPoint x: 216, endPoint y: 449, distance: 806.7
click at [216, 449] on div "Payment № Vendor Payment type Payment date Delivery date Status Payee currency …" at bounding box center [620, 499] width 862 height 612
click at [1091, 476] on td at bounding box center [1106, 461] width 31 height 68
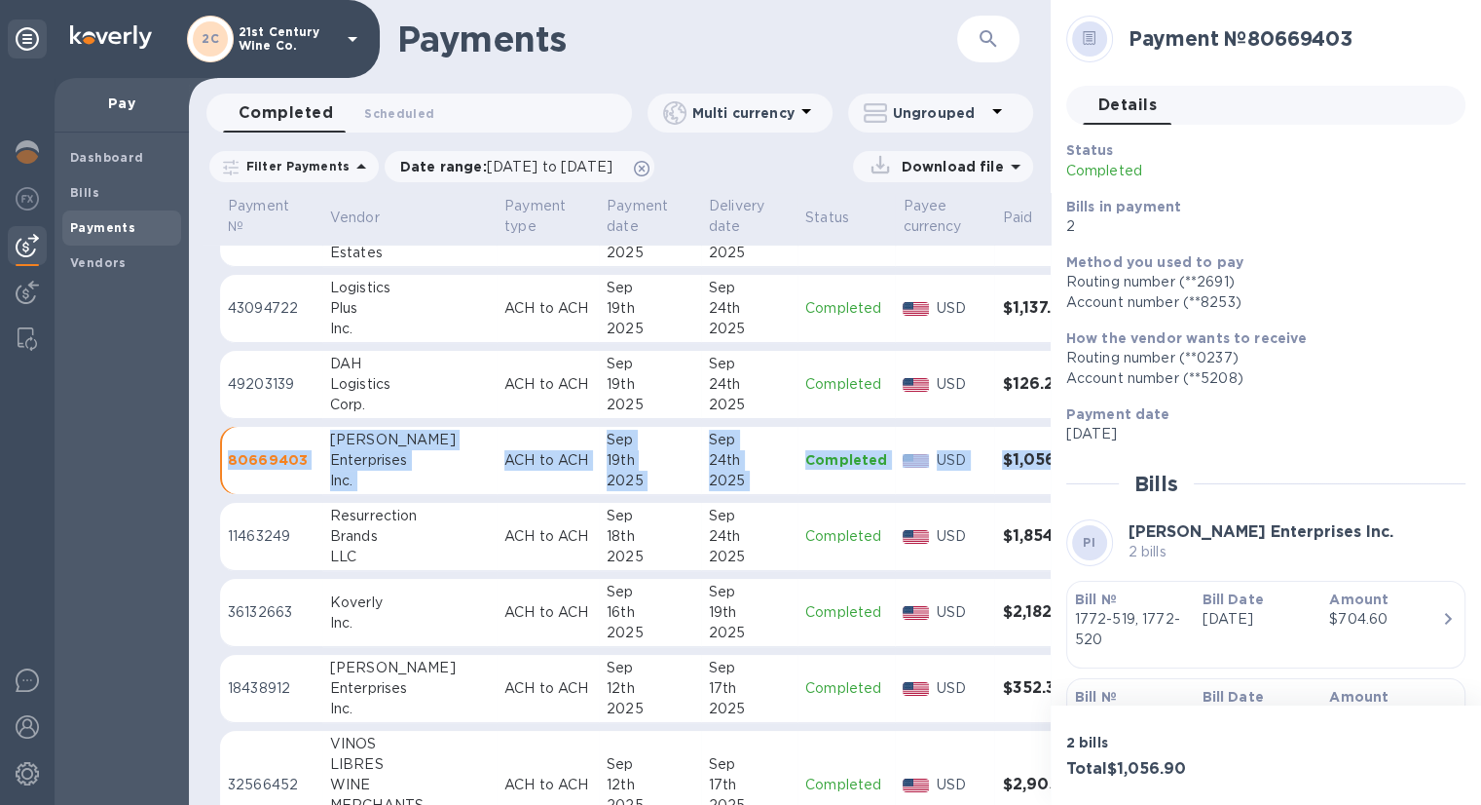
drag, startPoint x: 1027, startPoint y: 476, endPoint x: 229, endPoint y: 465, distance: 797.8
click at [229, 465] on tr "80669403 Poulin Enterprises Inc. ACH to ACH Sep 19th 2025 Sep 24th 2025 Complet…" at bounding box center [671, 461] width 902 height 68
copy tr "80669403 Poulin Enterprises Inc. ACH to ACH Sep 19th 2025 Sep 24th 2025 Complet…"
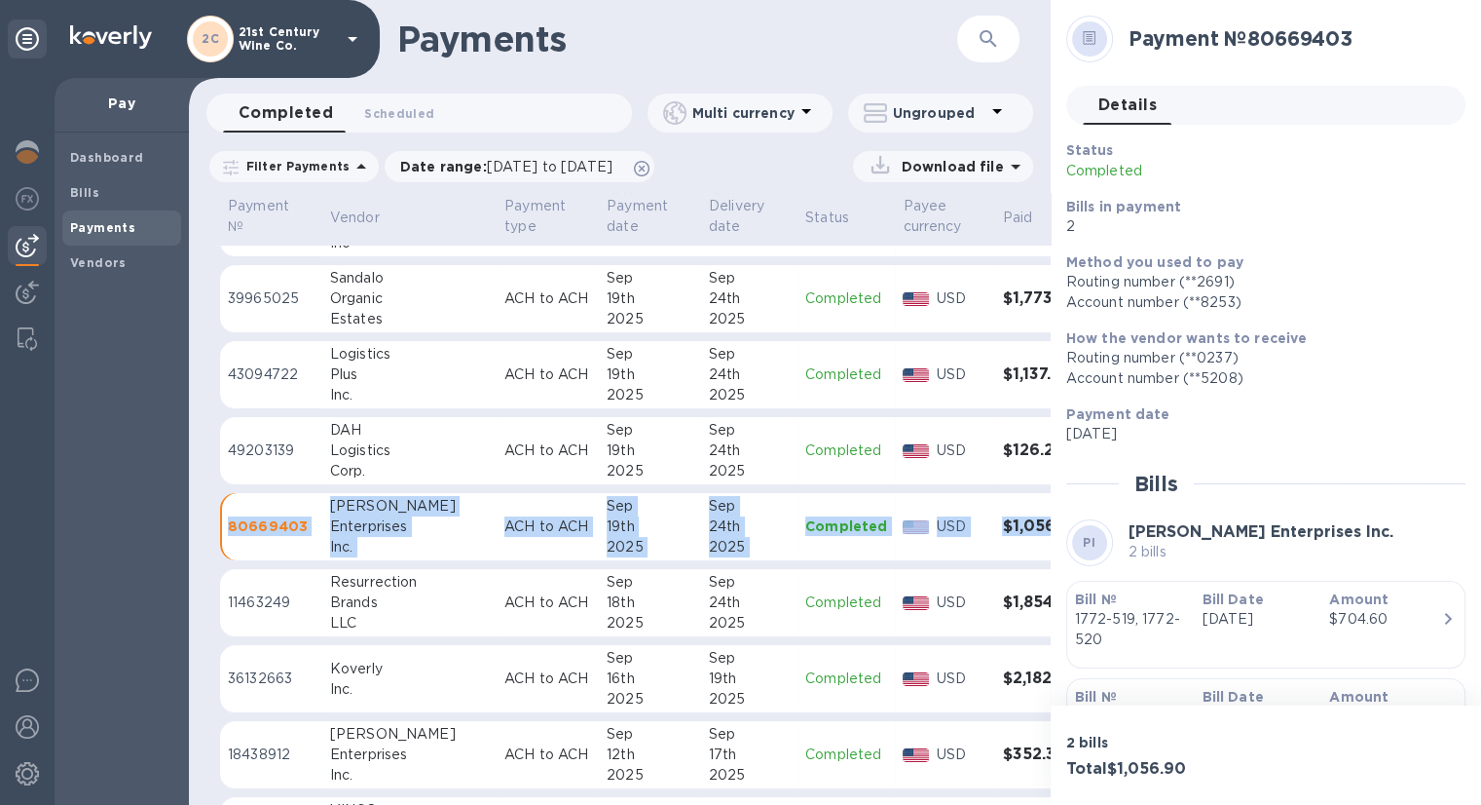
scroll to position [390, 0]
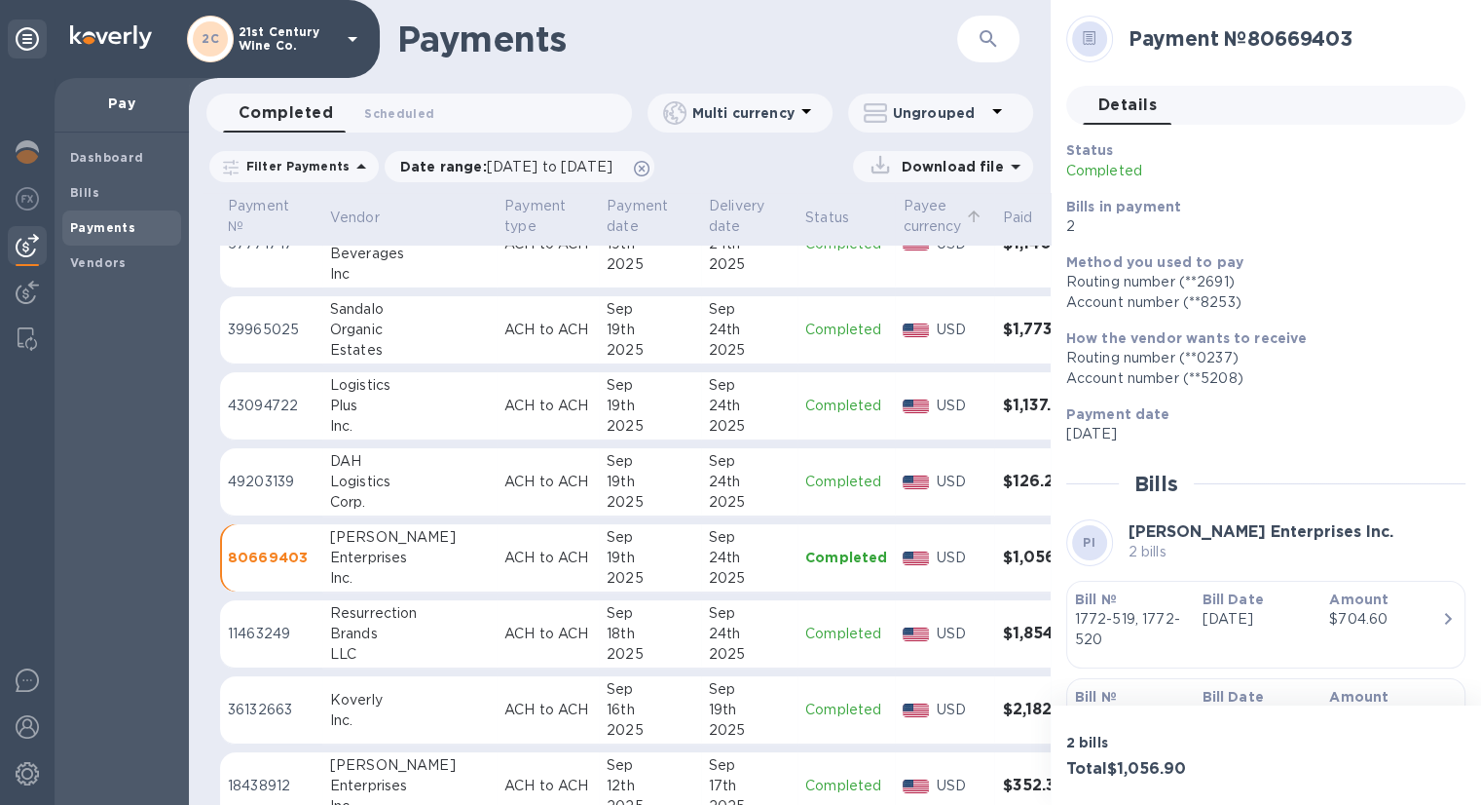
drag, startPoint x: 990, startPoint y: 213, endPoint x: 851, endPoint y: 212, distance: 138.3
drag, startPoint x: 223, startPoint y: 197, endPoint x: 240, endPoint y: 216, distance: 25.6
click at [240, 216] on th "Payment №" at bounding box center [271, 219] width 102 height 52
drag, startPoint x: 992, startPoint y: 230, endPoint x: 805, endPoint y: 218, distance: 188.3
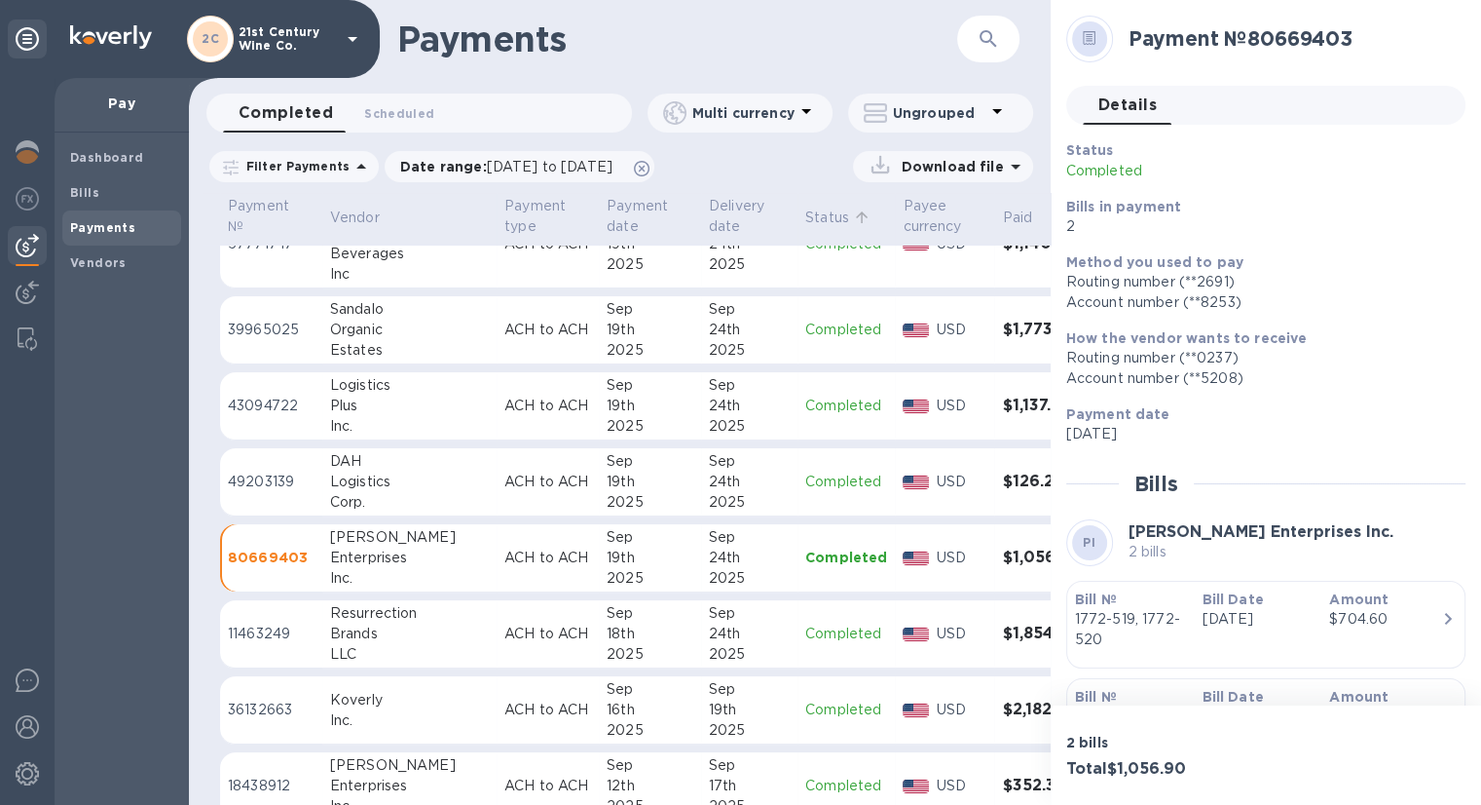
drag, startPoint x: 228, startPoint y: 193, endPoint x: 965, endPoint y: 224, distance: 738.0
